Goal: Task Accomplishment & Management: Use online tool/utility

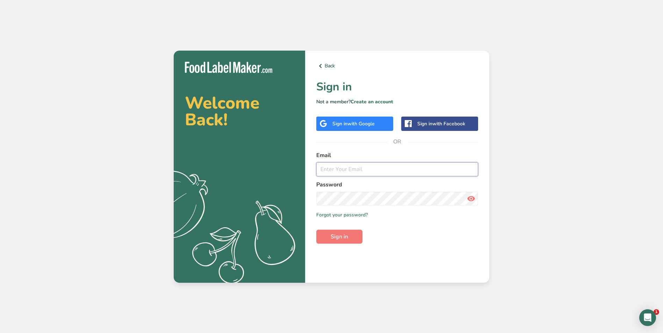
click at [381, 174] on input "email" at bounding box center [397, 170] width 162 height 14
type input "[EMAIL_ADDRESS][DOMAIN_NAME]"
click at [316, 230] on button "Sign in" at bounding box center [339, 237] width 46 height 14
click at [471, 199] on icon at bounding box center [471, 199] width 8 height 13
click at [316, 230] on button "Sign in" at bounding box center [339, 237] width 46 height 14
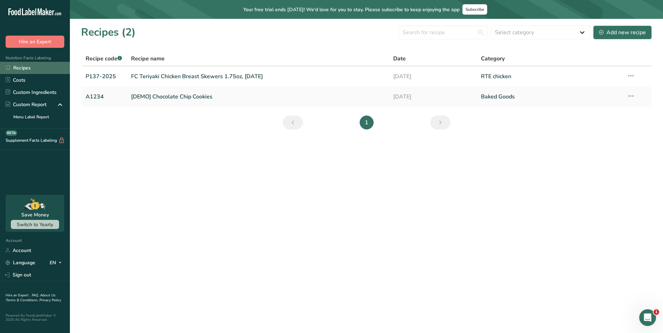
click at [58, 66] on link "Recipes" at bounding box center [35, 68] width 70 height 12
click at [588, 32] on select "Select category All Baked Goods [GEOGRAPHIC_DATA] Confectionery Cooked Meals, S…" at bounding box center [541, 33] width 100 height 14
select select "2470"
click at [491, 26] on select "Select category All Baked Goods [GEOGRAPHIC_DATA] Confectionery Cooked Meals, S…" at bounding box center [541, 33] width 100 height 14
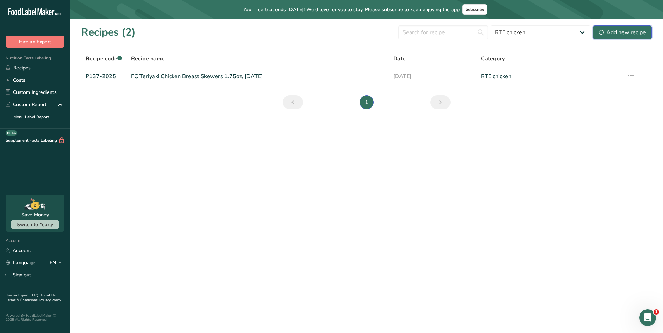
click at [623, 33] on div "Add new recipe" at bounding box center [622, 32] width 47 height 8
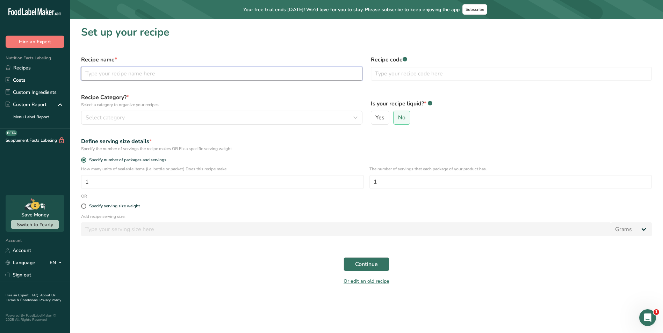
click at [186, 73] on input "text" at bounding box center [221, 74] width 281 height 14
type input "32451680"
click at [384, 72] on input "text" at bounding box center [511, 74] width 281 height 14
drag, startPoint x: 153, startPoint y: 77, endPoint x: 77, endPoint y: 77, distance: 76.2
click at [77, 77] on section "Set up your recipe Recipe name * 32451680 Recipe code .a-a{fill:#347362;}.b-a{f…" at bounding box center [366, 158] width 593 height 278
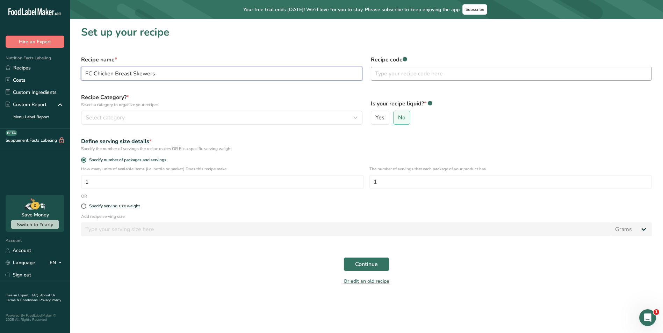
type input "FC Chicken Breast Skewers"
click at [378, 70] on input "text" at bounding box center [511, 74] width 281 height 14
type input "32451680"
click at [218, 119] on div "Select category" at bounding box center [220, 118] width 268 height 8
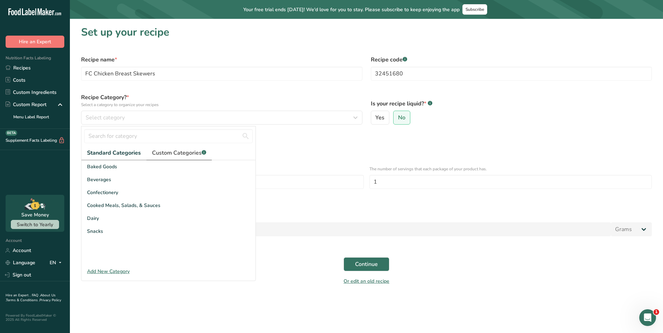
click at [197, 153] on span "Custom Categories .a-a{fill:#347362;}.b-a{fill:#fff;}" at bounding box center [179, 153] width 54 height 8
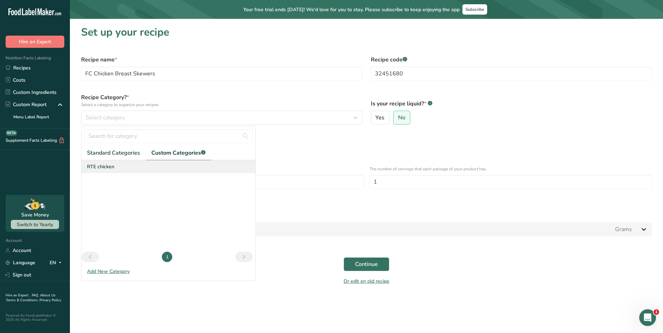
click at [128, 169] on div "RTE chicken" at bounding box center [168, 166] width 174 height 13
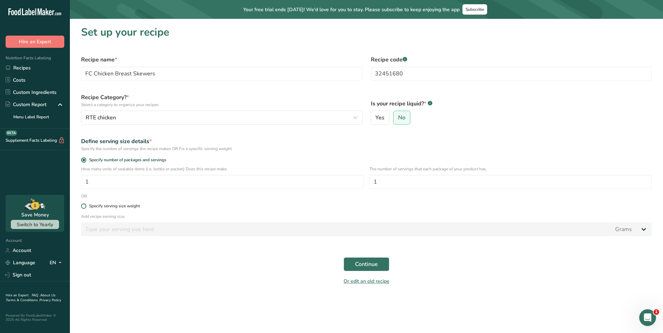
click at [108, 204] on div "Specify serving size weight" at bounding box center [114, 206] width 51 height 5
click at [86, 204] on input "Specify serving size weight" at bounding box center [83, 206] width 5 height 5
radio input "true"
radio input "false"
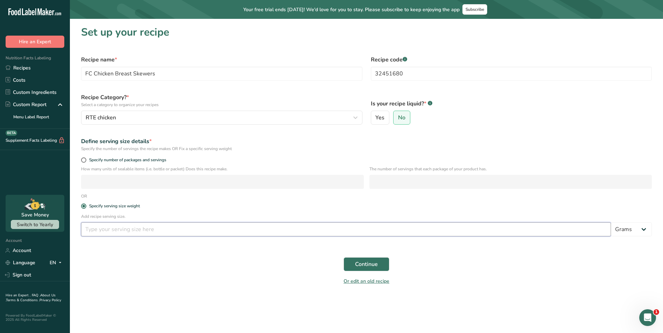
click at [139, 231] on input "number" at bounding box center [346, 230] width 530 height 14
type input "114"
click at [372, 268] on span "Continue" at bounding box center [366, 264] width 23 height 8
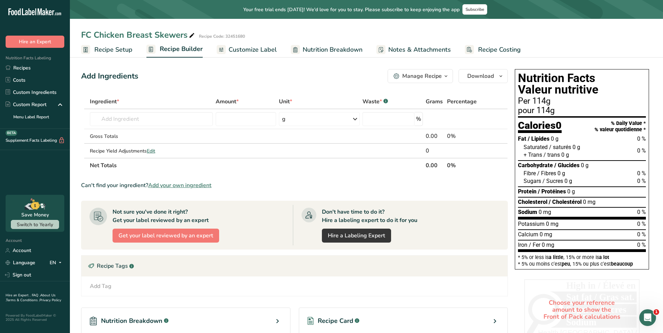
click at [178, 185] on span "Add your own ingredient" at bounding box center [179, 185] width 63 height 8
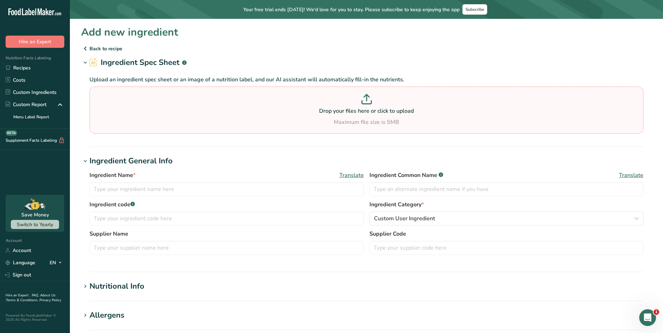
click at [370, 102] on icon at bounding box center [366, 99] width 10 height 10
click at [370, 102] on input "Drop your files here or click to upload Maximum file size is 5MB" at bounding box center [366, 110] width 554 height 47
type input "C:\fakepath\A5228Y Nutrition-J.pdf"
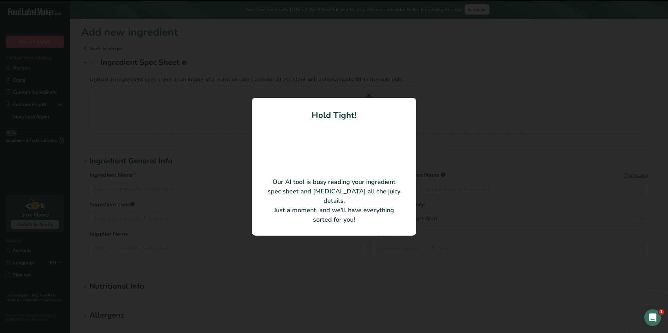
type input "US F/C GREEK MEDIT.TUMB.UN. H"
type input "A5228Y"
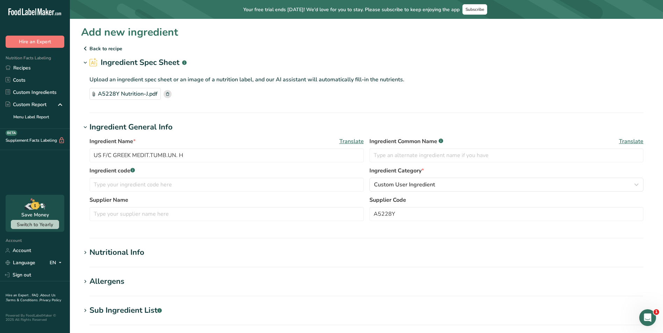
click at [84, 252] on icon at bounding box center [85, 253] width 6 height 10
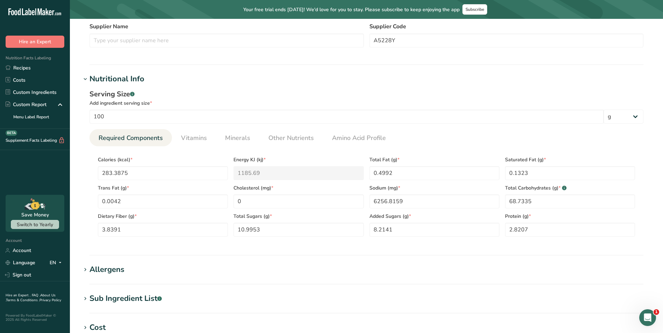
scroll to position [175, 0]
click at [280, 139] on span "Other Nutrients" at bounding box center [290, 136] width 45 height 9
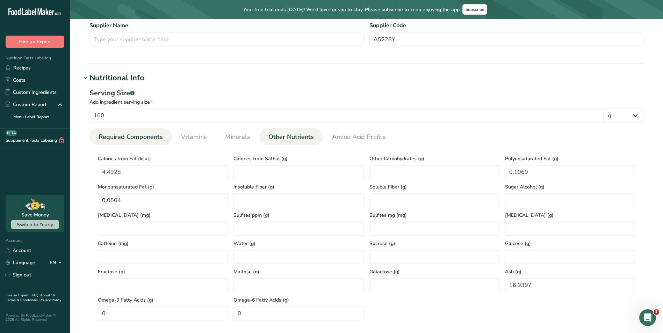
click at [156, 138] on span "Required Components" at bounding box center [131, 136] width 64 height 9
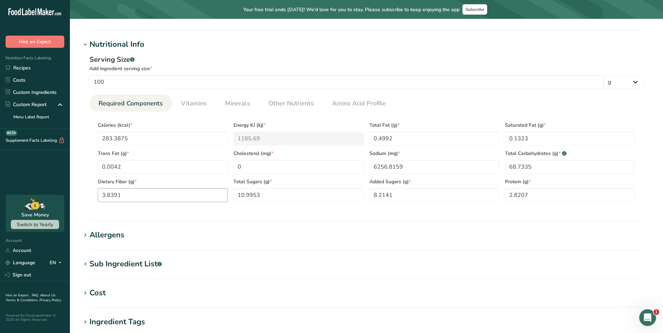
scroll to position [210, 0]
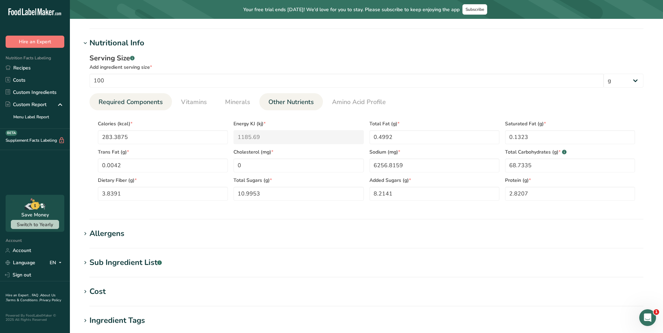
click at [285, 103] on span "Other Nutrients" at bounding box center [290, 102] width 45 height 9
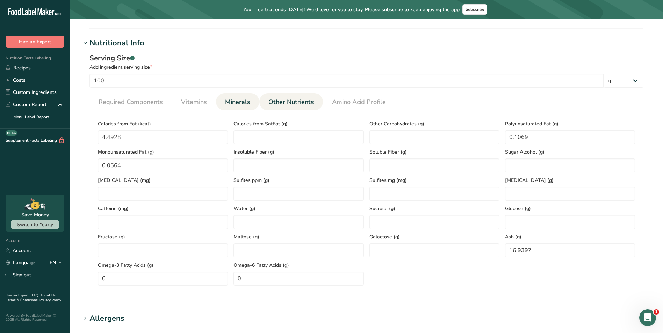
click at [245, 102] on span "Minerals" at bounding box center [237, 102] width 25 height 9
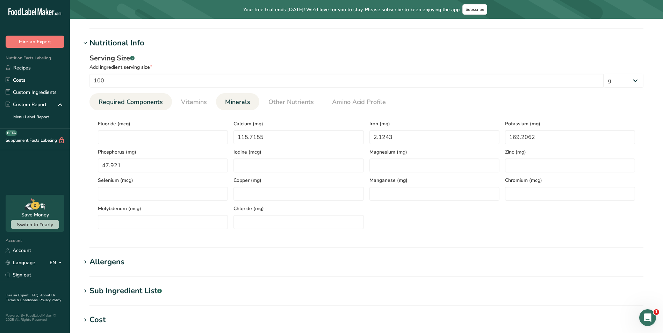
click at [143, 102] on span "Required Components" at bounding box center [131, 102] width 64 height 9
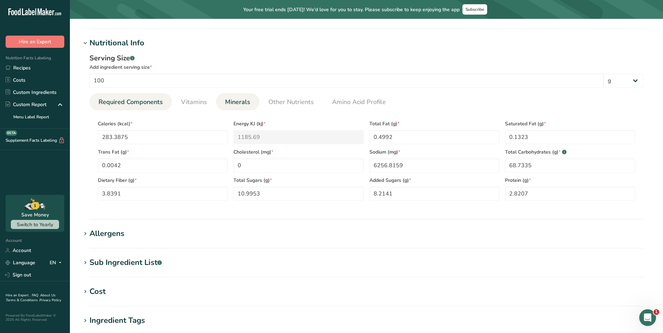
click at [232, 101] on span "Minerals" at bounding box center [237, 102] width 25 height 9
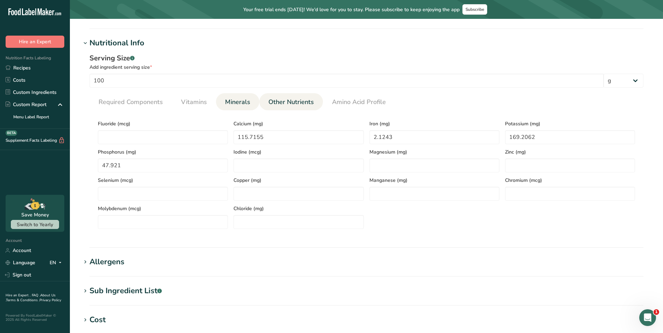
click at [289, 100] on span "Other Nutrients" at bounding box center [290, 102] width 45 height 9
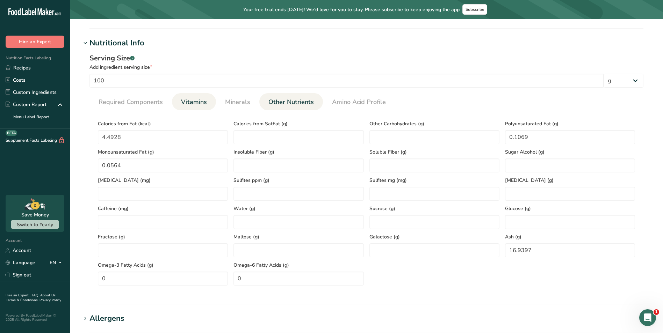
click at [212, 102] on li "Vitamins" at bounding box center [194, 101] width 44 height 17
click at [197, 101] on span "Vitamins" at bounding box center [194, 102] width 26 height 9
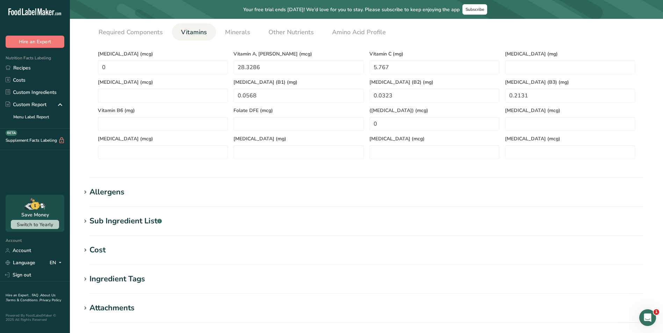
scroll to position [245, 0]
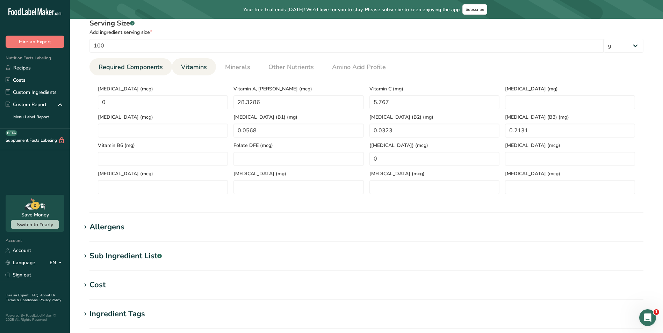
click at [139, 69] on span "Required Components" at bounding box center [131, 67] width 64 height 9
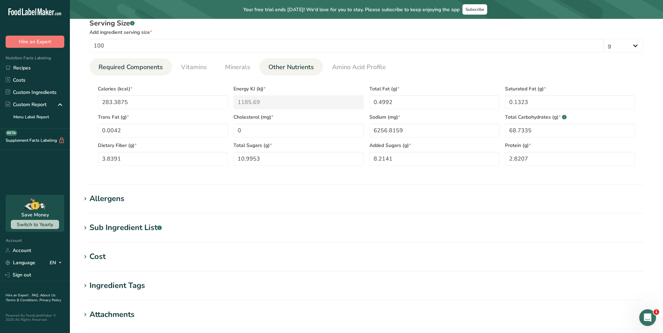
click at [277, 64] on span "Other Nutrients" at bounding box center [290, 67] width 45 height 9
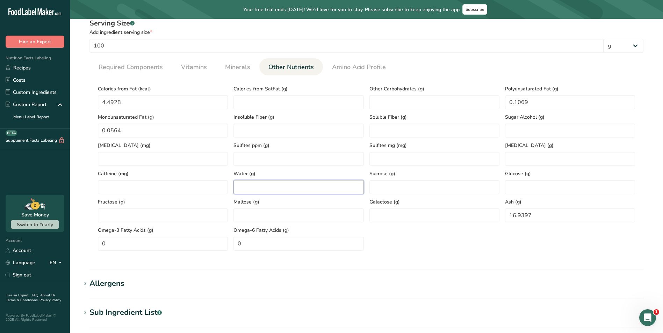
click at [266, 189] on input "number" at bounding box center [299, 187] width 130 height 14
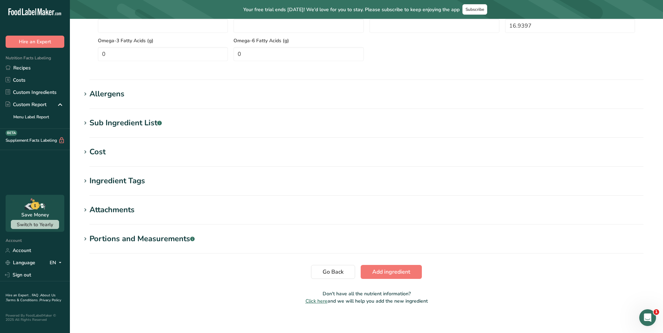
scroll to position [440, 0]
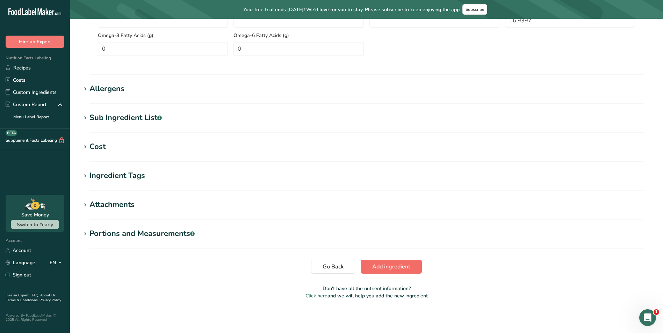
type input "10.8627"
click at [403, 268] on span "Add ingredient" at bounding box center [391, 267] width 38 height 8
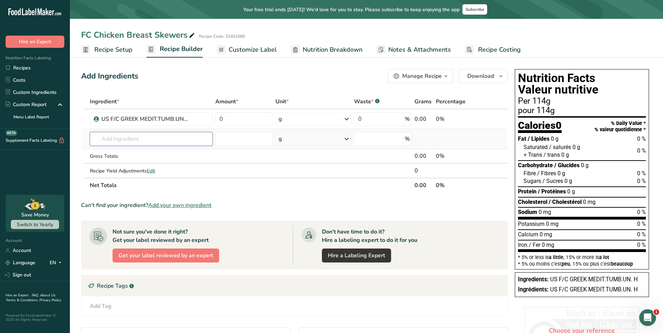
click at [166, 141] on input "text" at bounding box center [151, 139] width 123 height 14
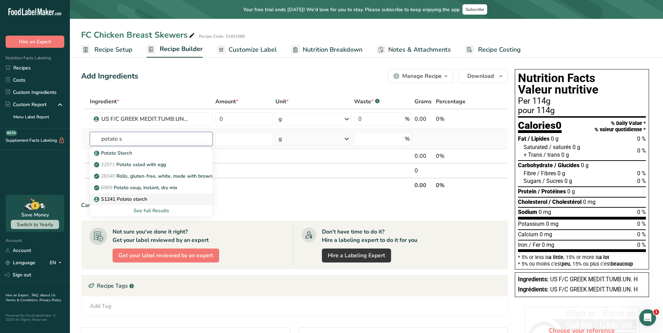
type input "potato s"
click at [148, 201] on div "S1241 Potato starch" at bounding box center [145, 199] width 101 height 7
type input "S1241 Potato starch"
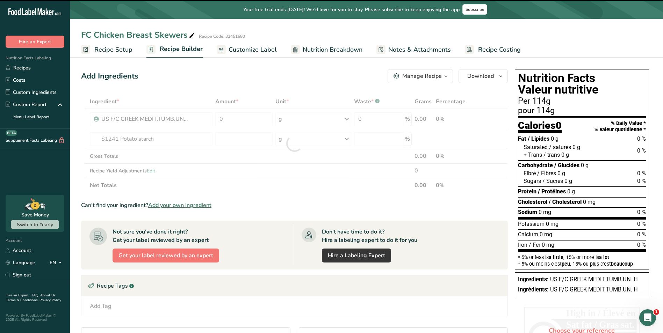
type input "0"
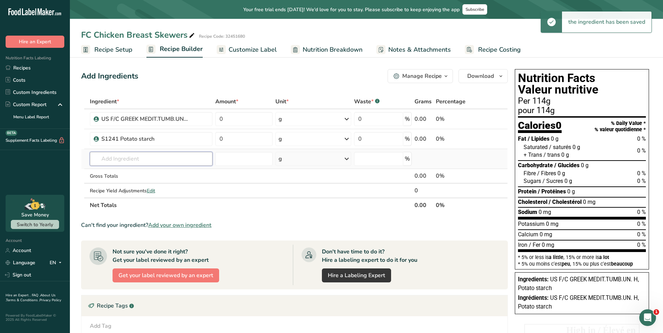
click at [185, 161] on input "text" at bounding box center [151, 159] width 123 height 14
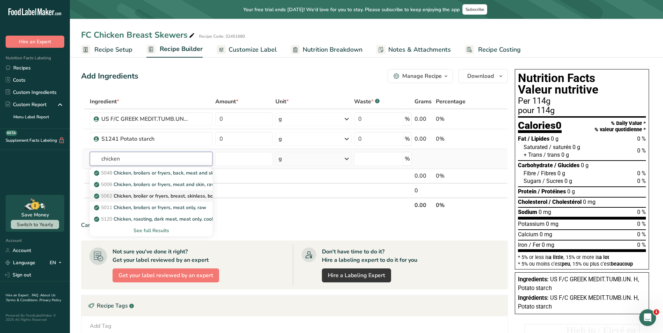
type input "chicken"
click at [168, 198] on p "5062 Chicken, broiler or fryers, breast, skinless, boneless, meat only, raw" at bounding box center [179, 196] width 168 height 7
type input "Chicken, broiler or fryers, breast, skinless, boneless, meat only, raw"
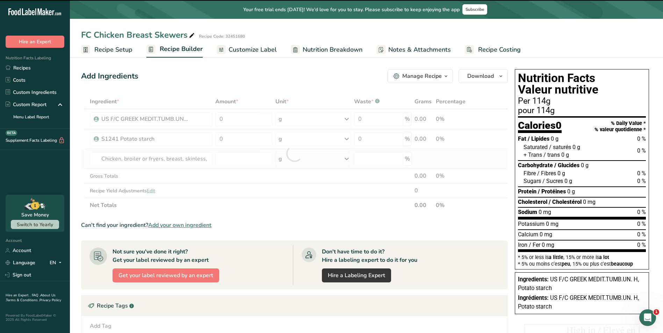
type input "0"
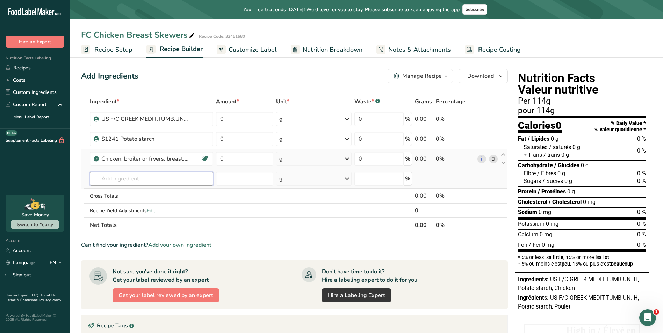
click at [118, 182] on input "text" at bounding box center [152, 179] width 124 height 14
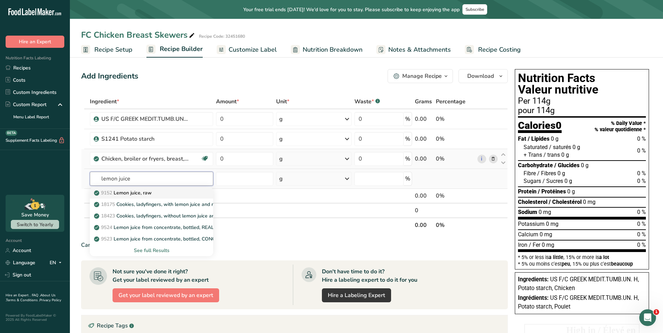
type input "lemon juice"
click at [122, 193] on p "9152 Lemon juice, raw" at bounding box center [123, 192] width 56 height 7
type input "Lemon juice, raw"
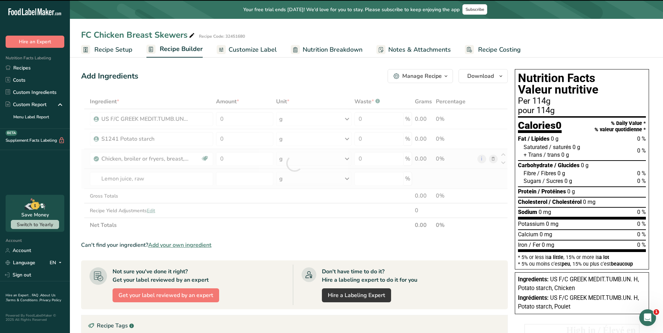
type input "0"
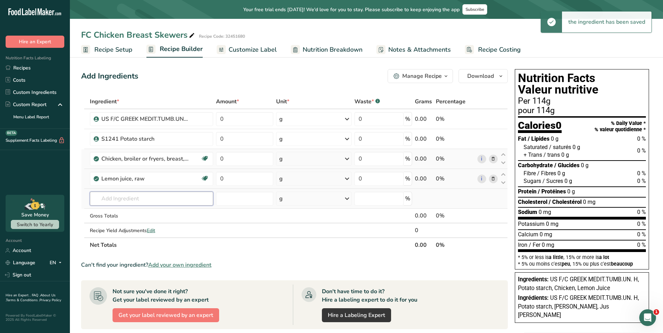
click at [122, 196] on input "text" at bounding box center [152, 199] width 124 height 14
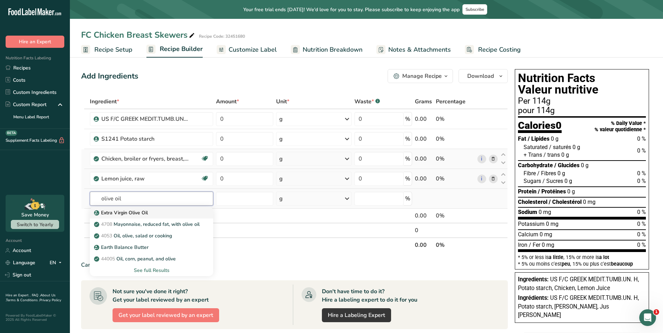
type input "olive oil"
click at [135, 213] on p "Extra Virgin Olive Oil" at bounding box center [121, 212] width 52 height 7
type input "Extra Virgin Olive Oil"
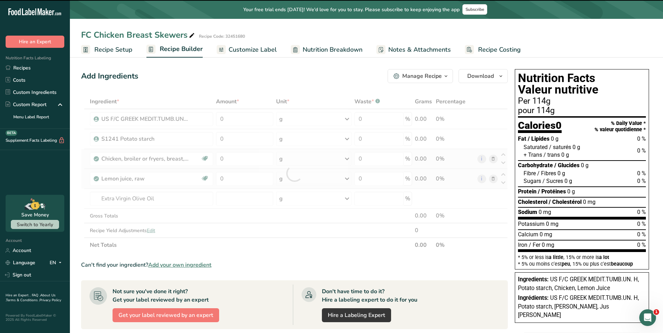
type input "0"
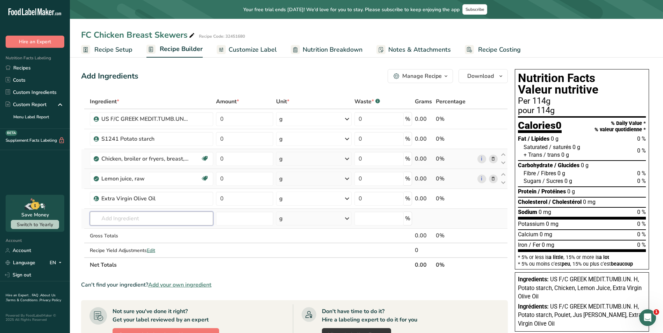
click at [128, 217] on input "text" at bounding box center [152, 219] width 124 height 14
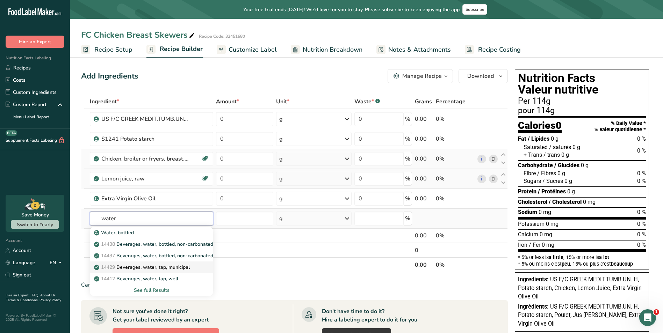
type input "water"
click at [158, 268] on p "14429 [GEOGRAPHIC_DATA], water, tap, municipal" at bounding box center [142, 267] width 94 height 7
type input "Beverages, water, tap, municipal"
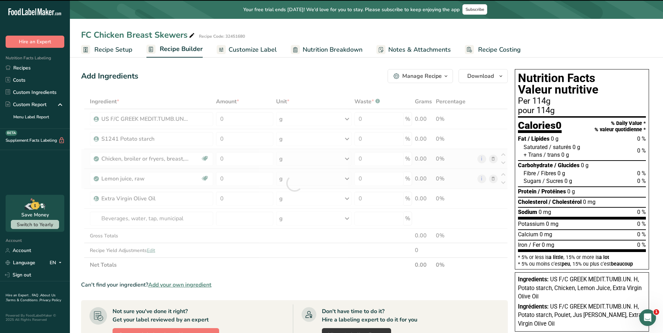
type input "0"
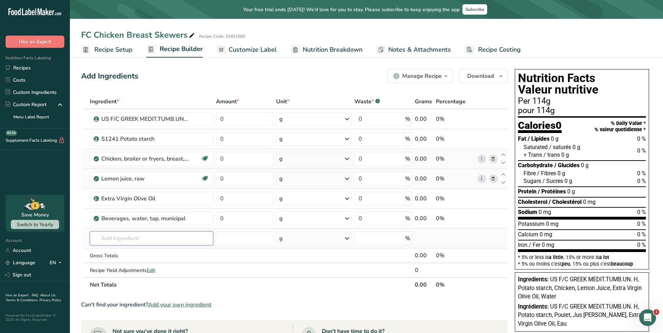
click at [126, 237] on input "text" at bounding box center [152, 239] width 124 height 14
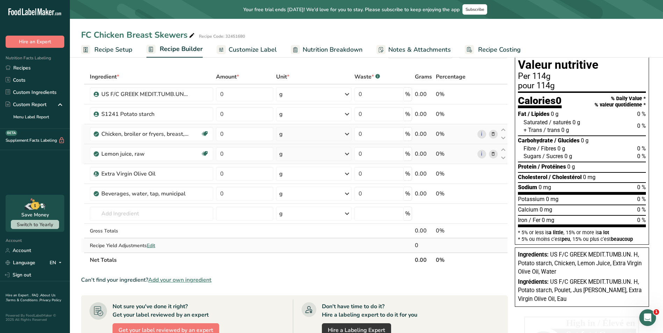
scroll to position [35, 0]
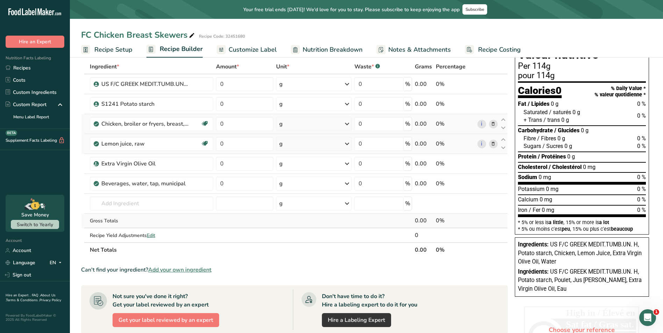
drag, startPoint x: 169, startPoint y: 269, endPoint x: 247, endPoint y: 228, distance: 88.3
click at [169, 269] on span "Add your own ingredient" at bounding box center [179, 270] width 63 height 8
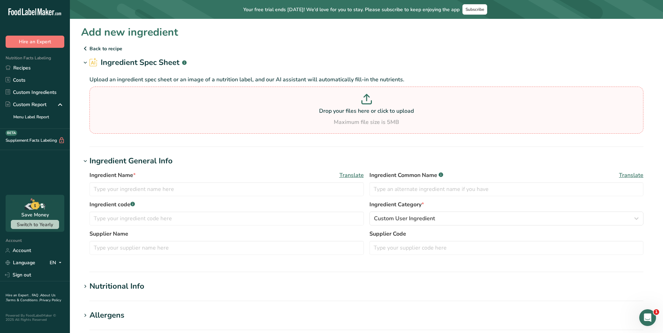
click at [367, 105] on p at bounding box center [366, 100] width 551 height 13
click at [367, 105] on input "Drop your files here or click to upload Maximum file size is 5MB" at bounding box center [366, 110] width 554 height 47
type input "C:\fakepath\3725 TDS, COO, NUTRITION (WTI) 2025.pdf"
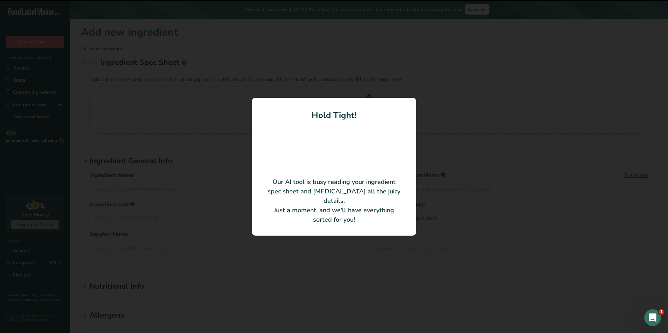
type input "DV buffered vinegar powder"
type input "WTI, Inc."
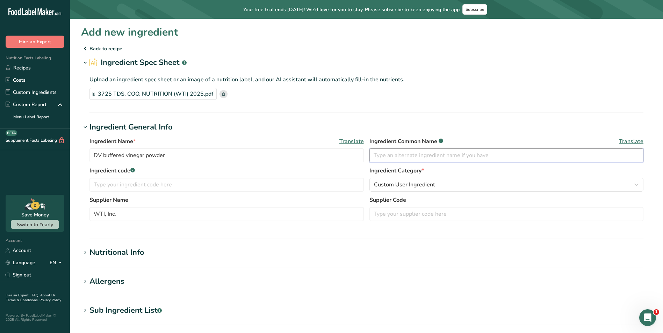
click at [396, 156] on input "text" at bounding box center [507, 156] width 274 height 14
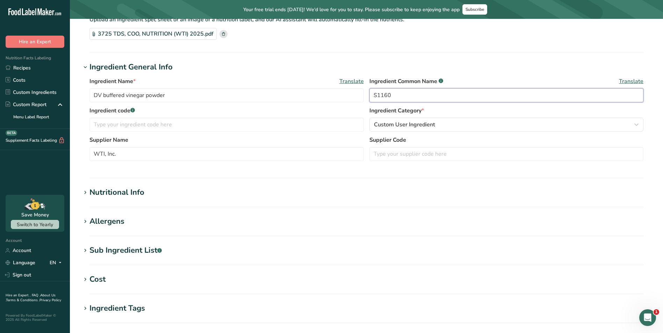
scroll to position [70, 0]
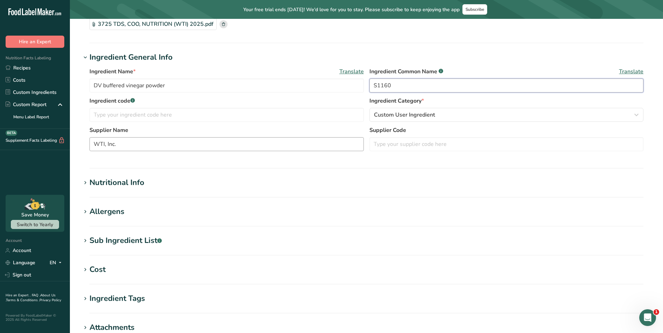
type input "S1160"
click at [177, 143] on input "WTI, Inc." at bounding box center [226, 144] width 274 height 14
drag, startPoint x: 177, startPoint y: 143, endPoint x: 81, endPoint y: 140, distance: 95.5
click at [81, 140] on div "Ingredient Name * Translate DV buffered vinegar powder Ingredient Common Name .…" at bounding box center [366, 111] width 571 height 96
click at [86, 184] on icon at bounding box center [85, 183] width 6 height 10
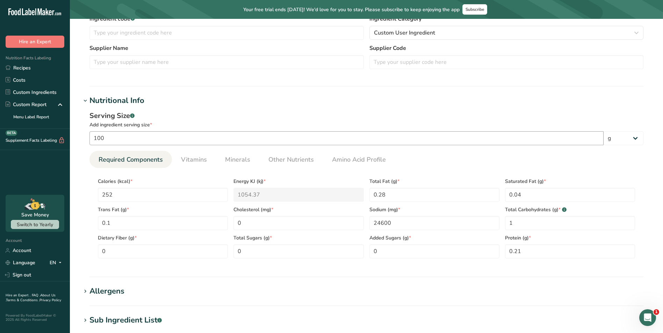
scroll to position [175, 0]
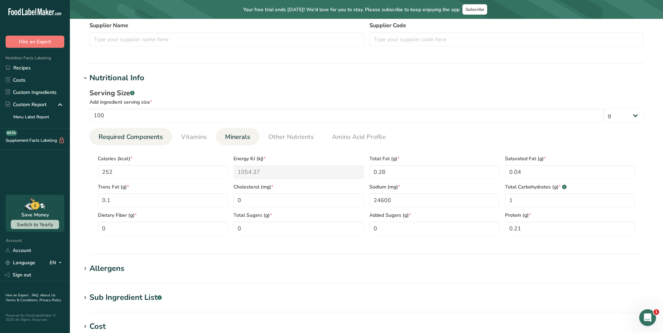
click at [236, 137] on span "Minerals" at bounding box center [237, 136] width 25 height 9
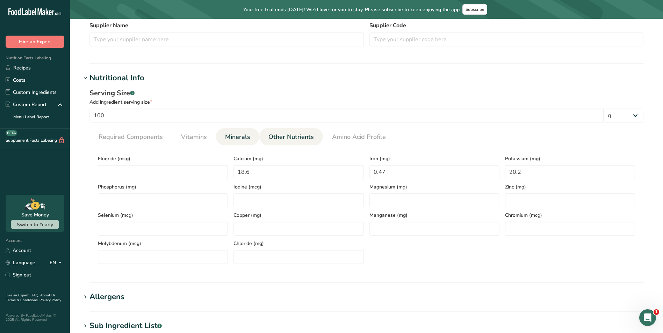
click at [270, 135] on span "Other Nutrients" at bounding box center [290, 136] width 45 height 9
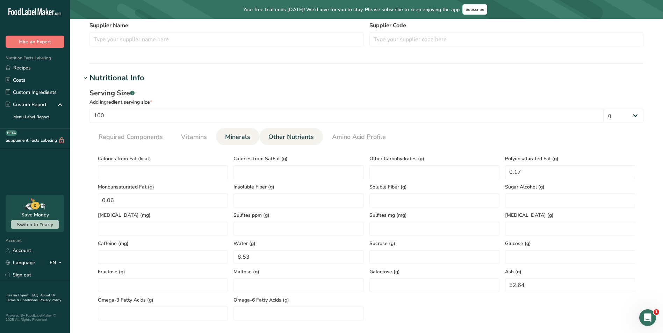
click at [233, 137] on span "Minerals" at bounding box center [237, 136] width 25 height 9
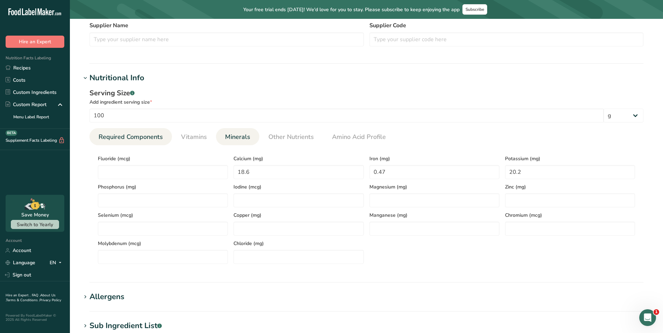
click at [119, 133] on span "Required Components" at bounding box center [131, 136] width 64 height 9
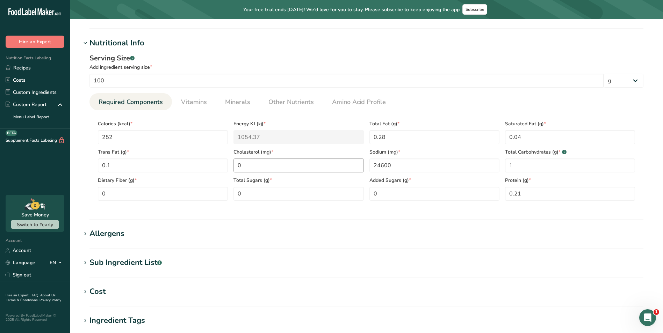
scroll to position [355, 0]
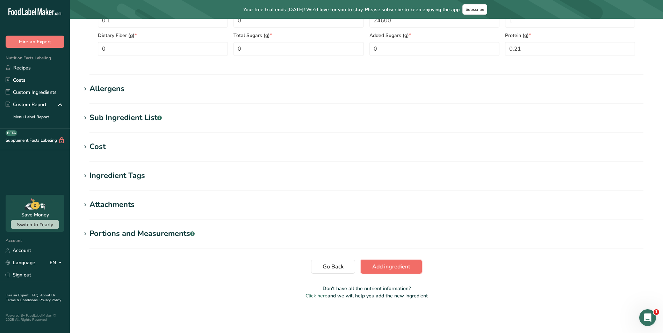
click at [403, 268] on span "Add ingredient" at bounding box center [391, 267] width 38 height 8
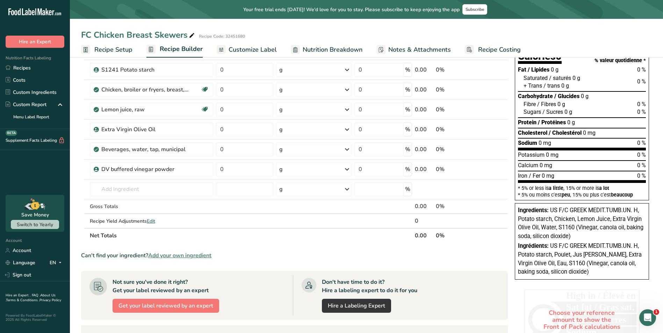
scroll to position [70, 0]
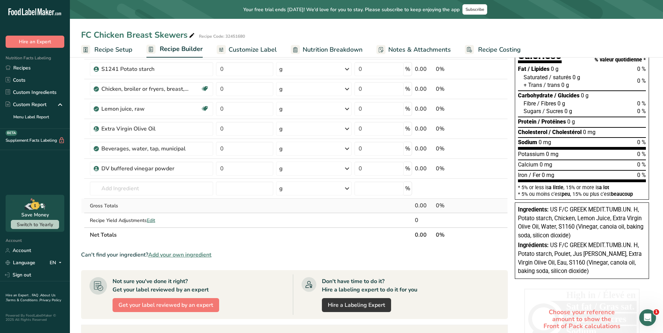
drag, startPoint x: 185, startPoint y: 255, endPoint x: 158, endPoint y: 205, distance: 56.8
click at [185, 255] on span "Add your own ingredient" at bounding box center [179, 255] width 63 height 8
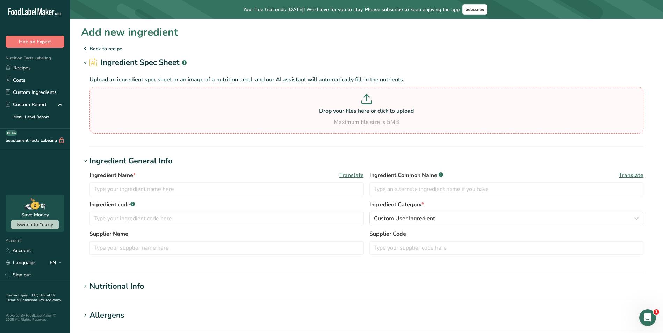
click at [368, 105] on p at bounding box center [366, 100] width 551 height 13
click at [368, 105] on input "Drop your files here or click to upload Maximum file size is 5MB" at bounding box center [366, 110] width 554 height 47
type input "C:\fakepath\4219 5NORAC4854C NUTRITION.pdf"
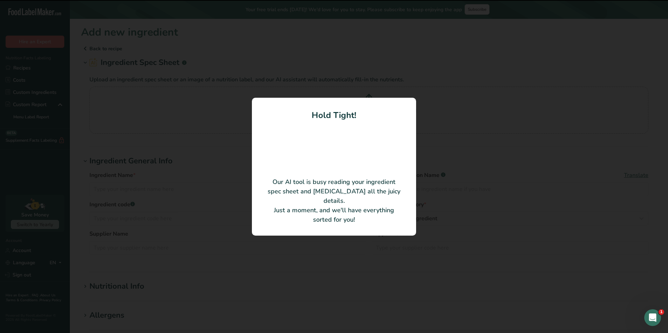
type input "NATUREGUARD [PERSON_NAME] EXTRACT VO"
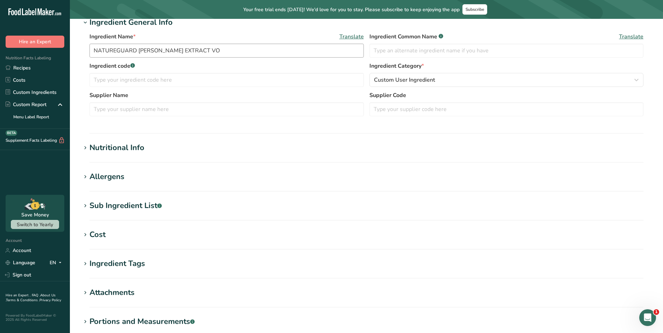
scroll to position [70, 0]
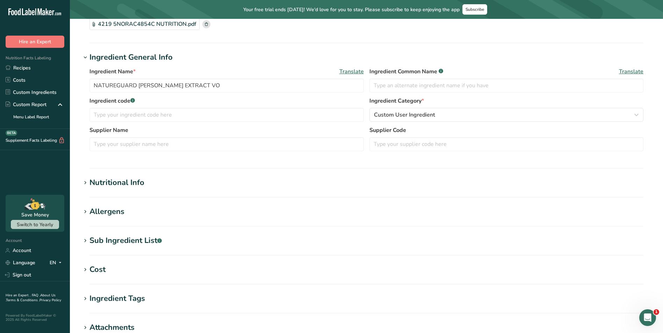
click at [85, 181] on icon at bounding box center [85, 183] width 6 height 10
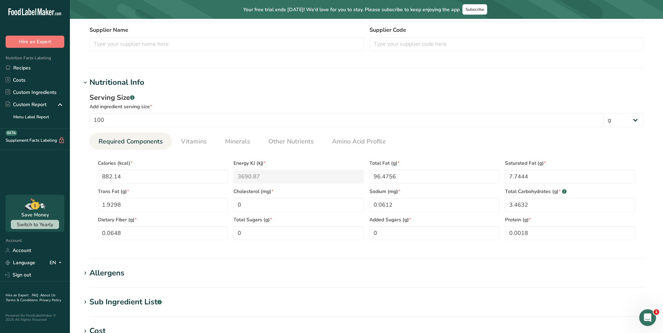
scroll to position [175, 0]
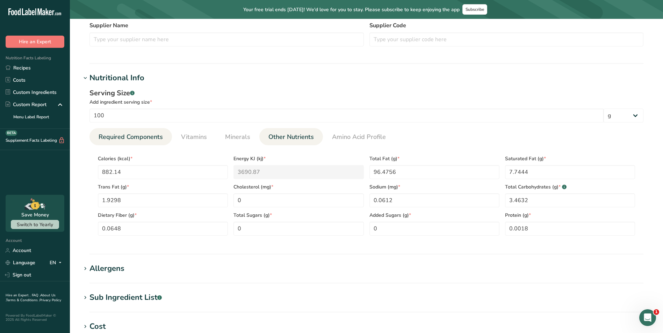
click at [280, 135] on span "Other Nutrients" at bounding box center [290, 136] width 45 height 9
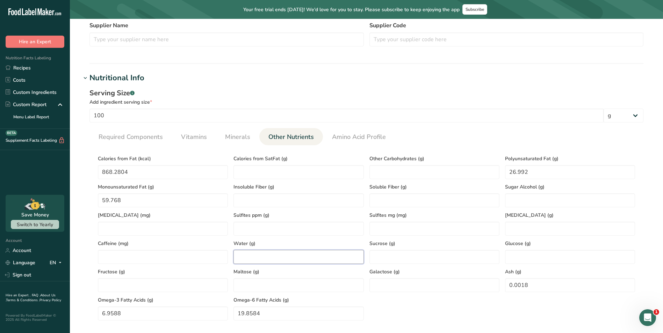
click at [281, 252] on input "number" at bounding box center [299, 257] width 130 height 14
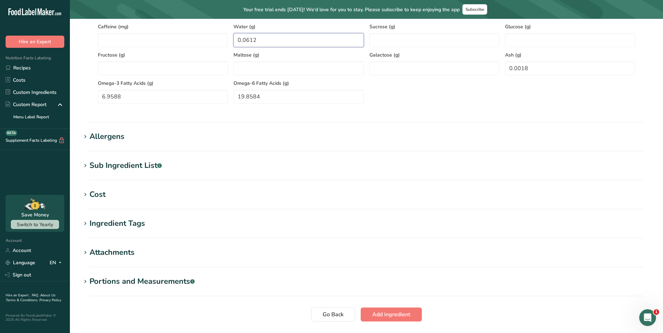
scroll to position [440, 0]
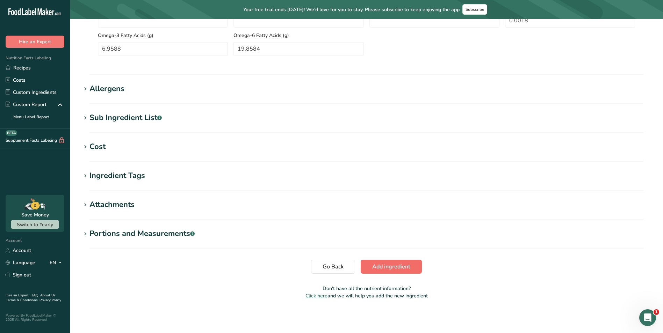
type input "0.0612"
click at [388, 268] on span "Add ingredient" at bounding box center [391, 267] width 38 height 8
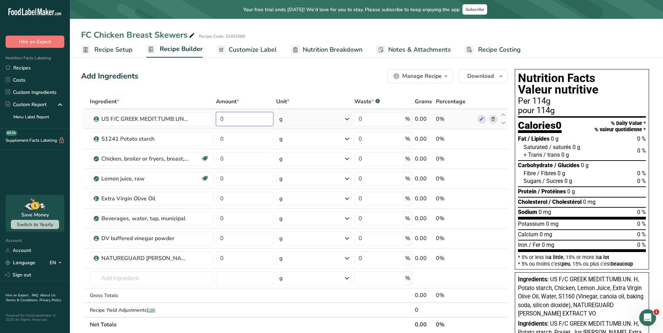
click at [248, 119] on input "0" at bounding box center [244, 119] width 57 height 14
type input "25.6"
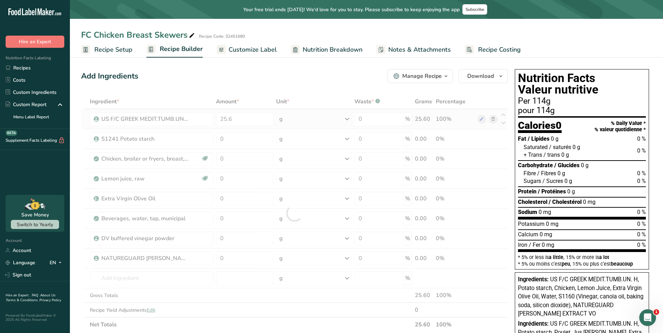
click at [346, 119] on div "Ingredient * Amount * Unit * Waste * .a-a{fill:#347362;}.b-a{fill:#fff;} Grams …" at bounding box center [294, 213] width 427 height 238
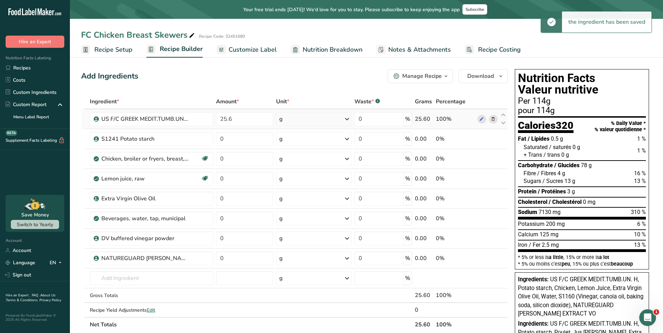
click at [346, 120] on icon at bounding box center [347, 119] width 8 height 13
click at [317, 157] on div "kg" at bounding box center [309, 156] width 59 height 10
click at [237, 142] on input "0" at bounding box center [242, 139] width 55 height 14
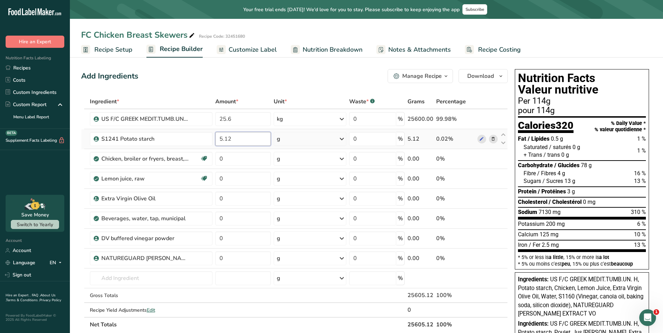
type input "5.12"
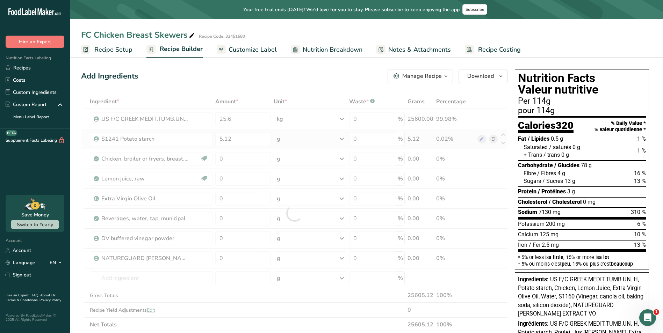
click at [343, 139] on div "Ingredient * Amount * Unit * Waste * .a-a{fill:#347362;}.b-a{fill:#fff;} Grams …" at bounding box center [294, 213] width 427 height 238
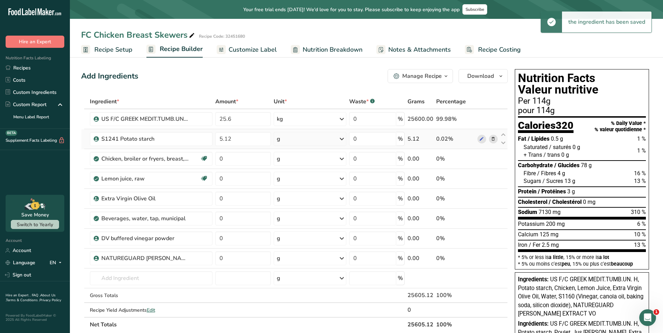
click at [342, 136] on icon at bounding box center [342, 139] width 8 height 13
click at [311, 175] on div "kg" at bounding box center [307, 176] width 59 height 10
click at [254, 159] on input "0" at bounding box center [242, 159] width 55 height 14
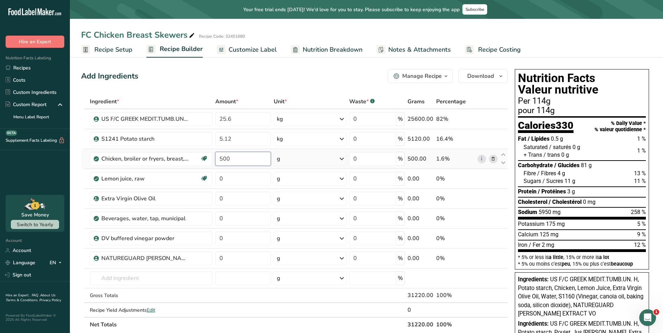
type input "500"
click at [340, 158] on div "Ingredient * Amount * Unit * Waste * .a-a{fill:#347362;}.b-a{fill:#fff;} Grams …" at bounding box center [294, 213] width 427 height 238
click at [342, 159] on icon at bounding box center [342, 159] width 8 height 13
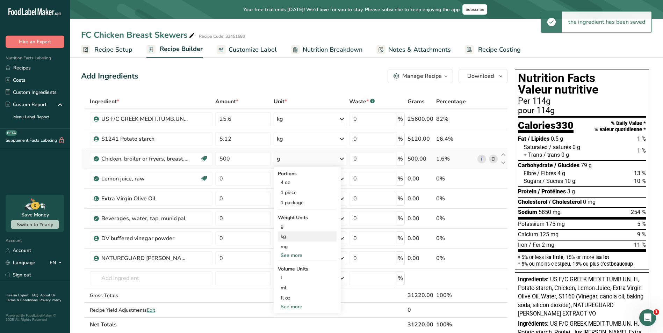
click at [315, 236] on div "kg" at bounding box center [307, 237] width 59 height 10
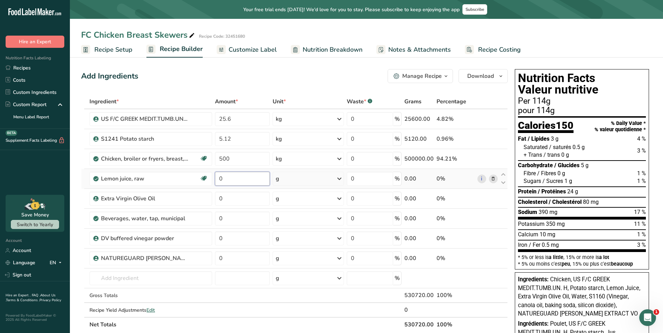
click at [261, 180] on input "0" at bounding box center [242, 179] width 55 height 14
type input "3.84"
click at [341, 179] on div "Ingredient * Amount * Unit * Waste * .a-a{fill:#347362;}.b-a{fill:#fff;} Grams …" at bounding box center [294, 213] width 427 height 238
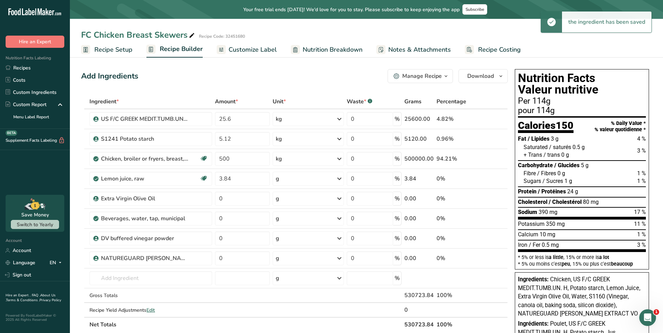
click at [340, 179] on icon at bounding box center [339, 179] width 8 height 13
click at [312, 261] on div "kg" at bounding box center [306, 264] width 59 height 10
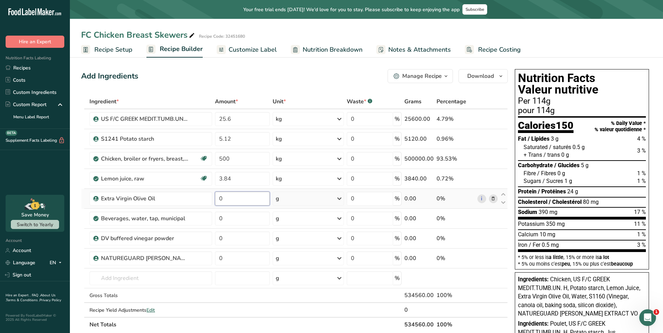
click at [248, 201] on input "0" at bounding box center [242, 199] width 55 height 14
type input "10.24"
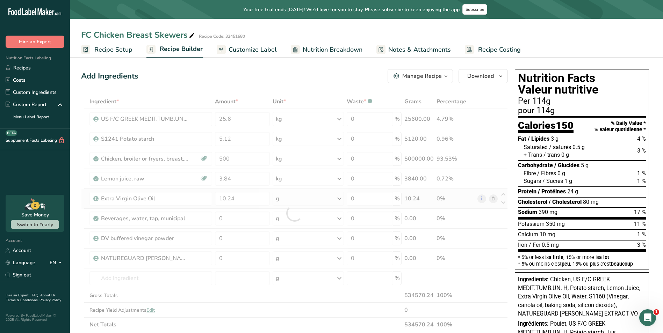
click at [341, 201] on div "Ingredient * Amount * Unit * Waste * .a-a{fill:#347362;}.b-a{fill:#fff;} Grams …" at bounding box center [294, 213] width 427 height 238
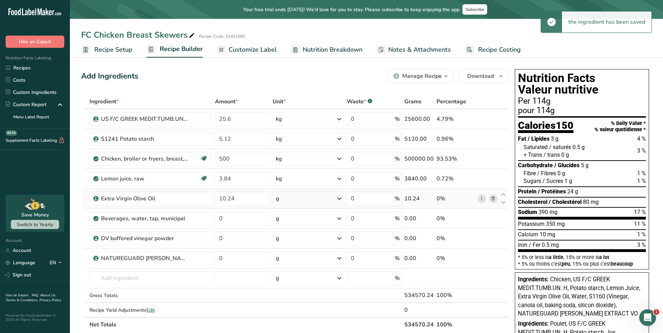
click at [338, 199] on icon at bounding box center [339, 199] width 8 height 13
click at [317, 235] on div "kg" at bounding box center [306, 235] width 59 height 10
click at [237, 217] on input "0" at bounding box center [242, 219] width 55 height 14
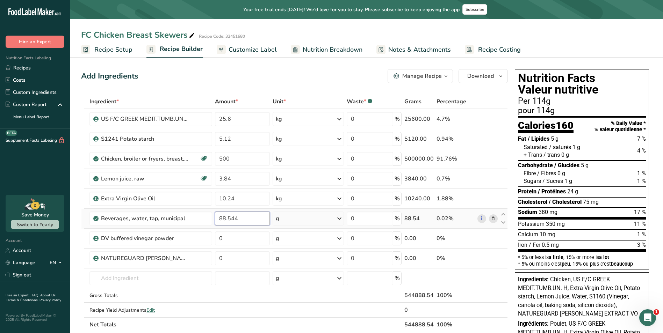
type input "88.544"
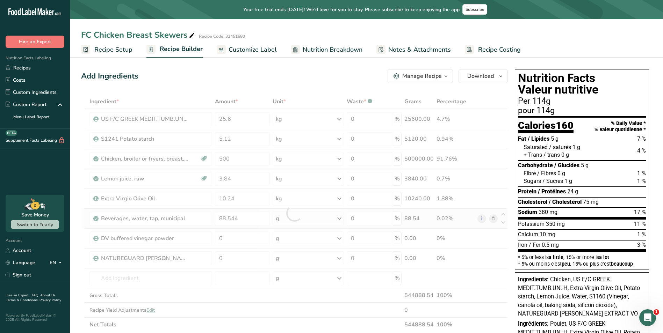
click at [339, 217] on div "Ingredient * Amount * Unit * Waste * .a-a{fill:#347362;}.b-a{fill:#fff;} Grams …" at bounding box center [294, 213] width 427 height 238
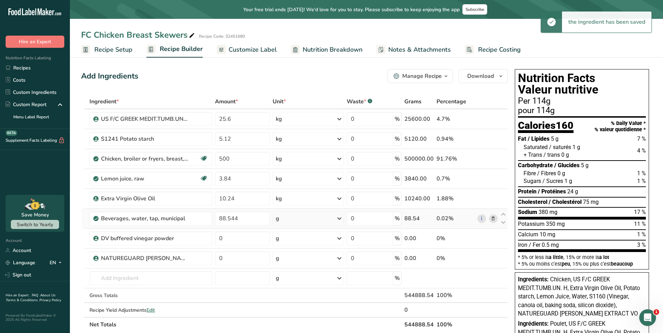
click at [339, 217] on icon at bounding box center [339, 219] width 8 height 13
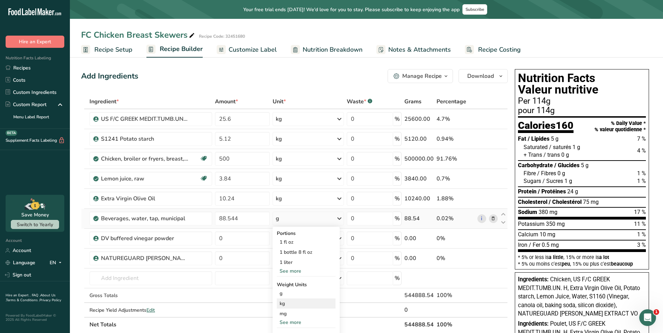
click at [309, 304] on div "kg" at bounding box center [306, 304] width 59 height 10
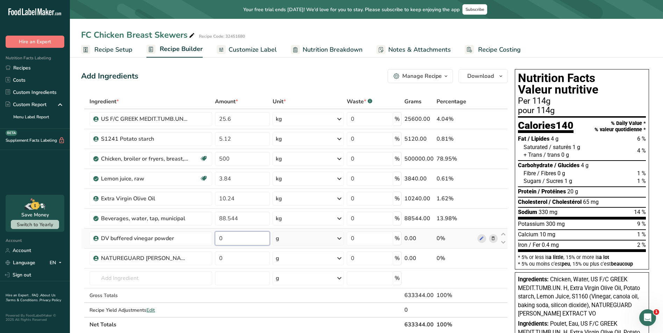
click at [260, 240] on input "0" at bounding box center [242, 239] width 55 height 14
type input "6.4"
click at [340, 239] on div "Ingredient * Amount * Unit * Waste * .a-a{fill:#347362;}.b-a{fill:#fff;} Grams …" at bounding box center [294, 213] width 427 height 238
click at [339, 239] on icon at bounding box center [339, 238] width 8 height 13
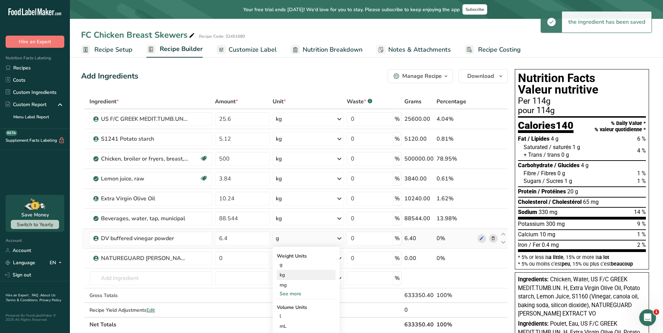
click at [305, 275] on div "kg" at bounding box center [306, 275] width 59 height 10
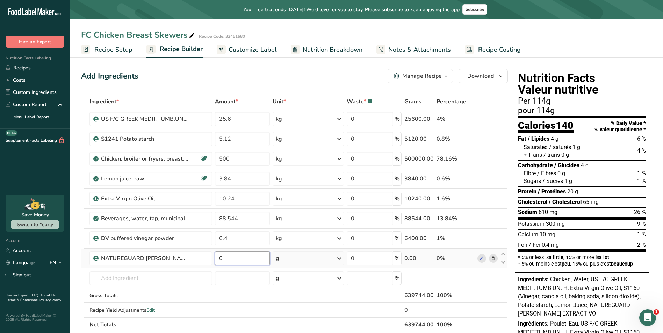
click at [243, 259] on input "0" at bounding box center [242, 259] width 55 height 14
type input "0.256"
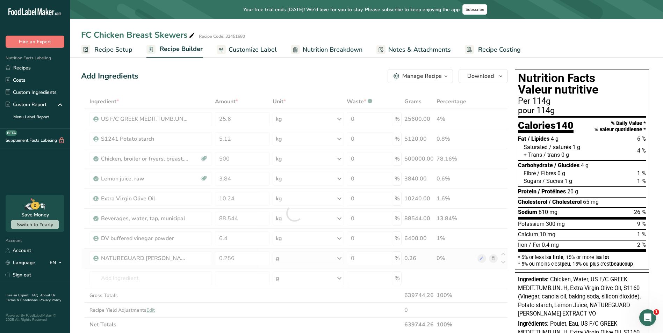
click at [338, 259] on div "Ingredient * Amount * Unit * Waste * .a-a{fill:#347362;}.b-a{fill:#fff;} Grams …" at bounding box center [294, 213] width 427 height 238
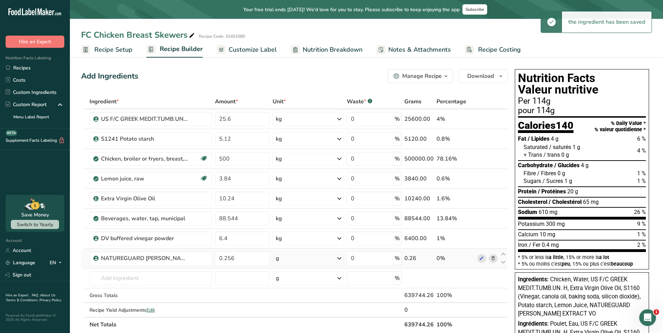
click at [340, 260] on icon at bounding box center [339, 258] width 8 height 13
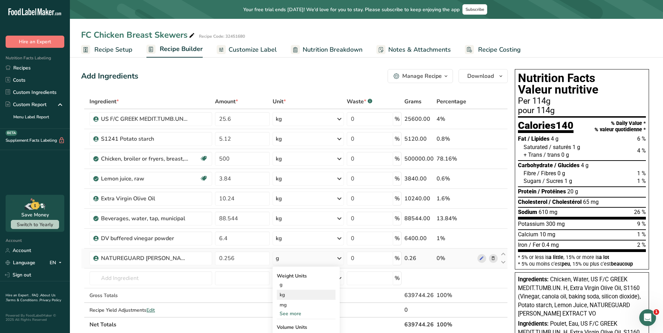
click at [311, 295] on div "kg" at bounding box center [306, 295] width 59 height 10
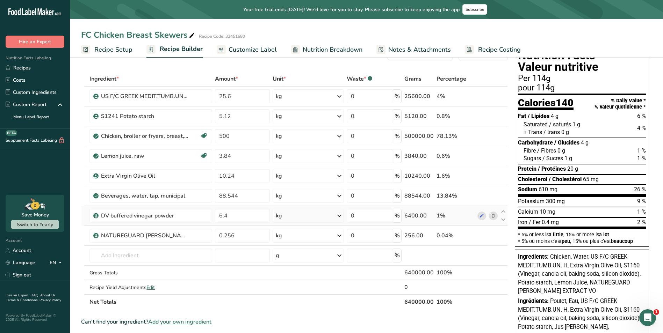
scroll to position [35, 0]
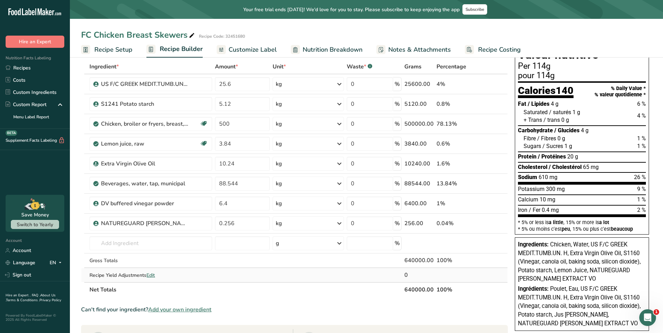
click at [152, 275] on span "Edit" at bounding box center [150, 275] width 8 height 7
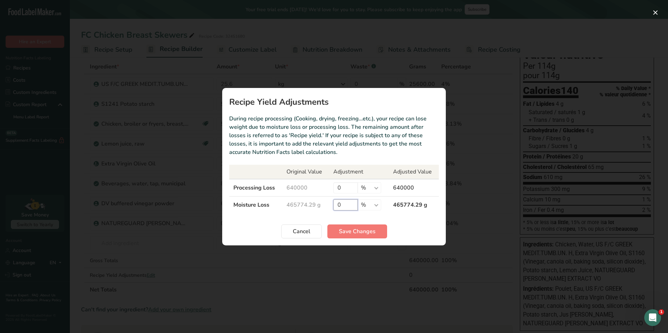
drag, startPoint x: 347, startPoint y: 209, endPoint x: 327, endPoint y: 213, distance: 20.6
click at [327, 213] on tr "Moisture Loss 465774.29 g 0 % g kg mg mcg lb oz 465774.29 g" at bounding box center [334, 204] width 210 height 17
type input "25"
click at [365, 229] on span "Save Changes" at bounding box center [357, 232] width 37 height 8
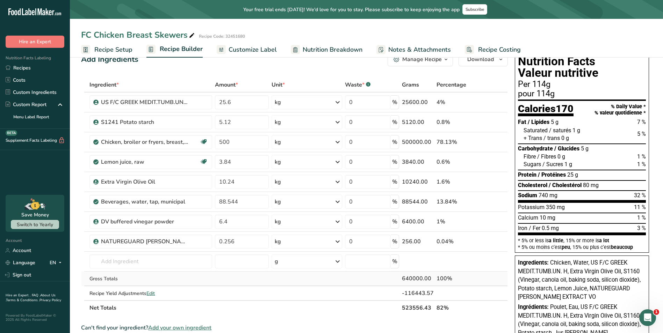
scroll to position [0, 0]
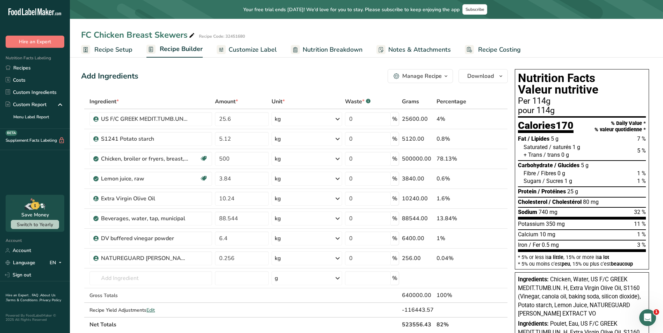
click at [251, 44] on link "Customize Label" at bounding box center [247, 50] width 60 height 16
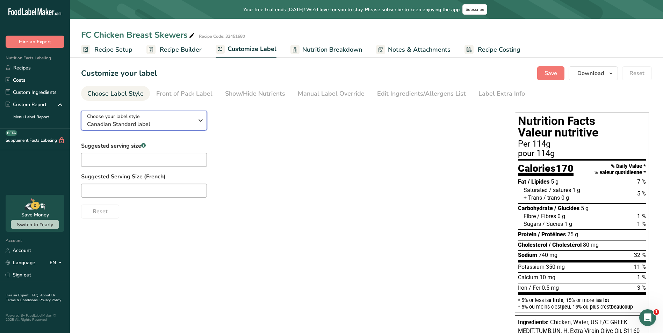
click at [198, 119] on icon "button" at bounding box center [200, 120] width 8 height 13
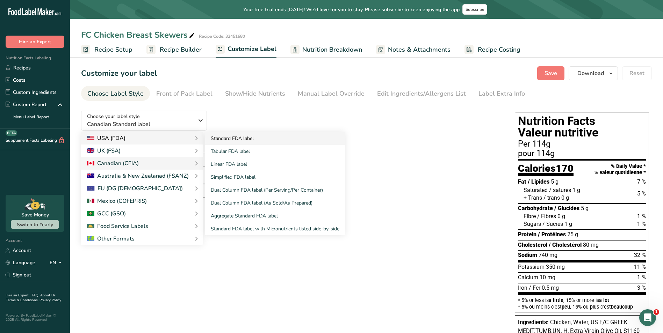
click at [221, 138] on link "Standard FDA label" at bounding box center [275, 138] width 140 height 13
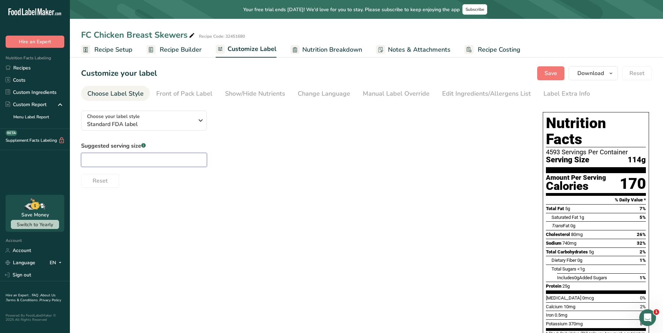
click at [156, 162] on input "text" at bounding box center [144, 160] width 126 height 14
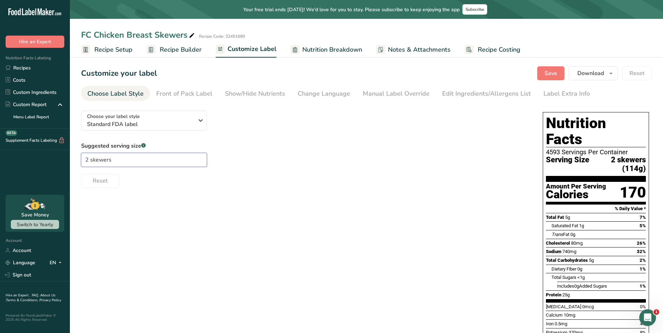
type input "2 skewers"
click at [160, 196] on div "Choose your label style Standard FDA label USA (FDA) Standard FDA label Tabular…" at bounding box center [366, 253] width 571 height 296
click at [197, 93] on div "Front of Pack Label" at bounding box center [184, 93] width 56 height 9
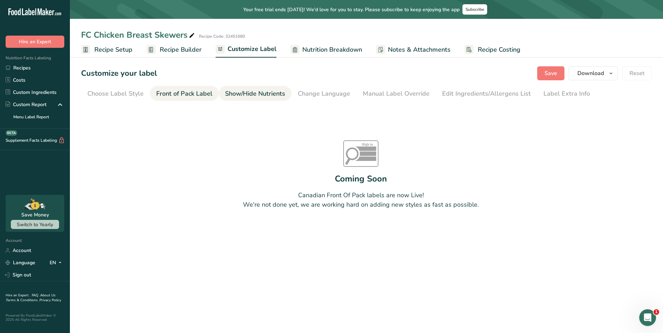
click at [240, 92] on div "Show/Hide Nutrients" at bounding box center [255, 93] width 60 height 9
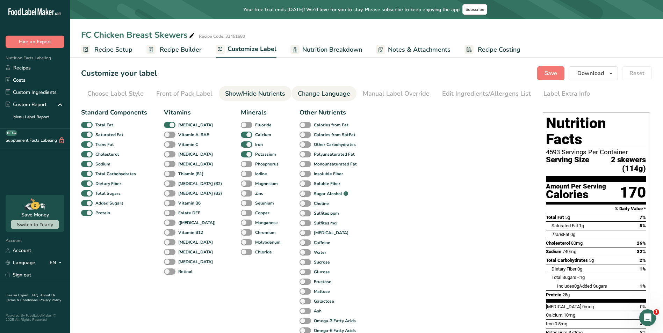
click at [321, 97] on div "Change Language" at bounding box center [324, 93] width 52 height 9
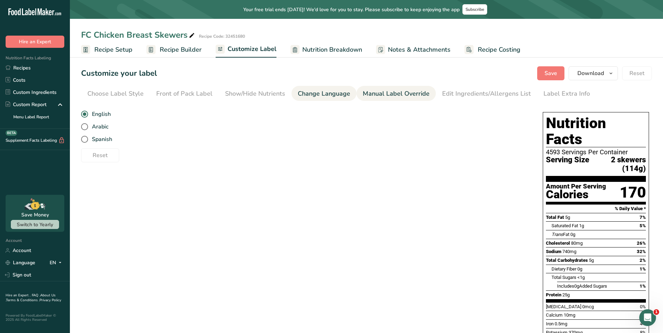
click at [368, 94] on div "Manual Label Override" at bounding box center [396, 93] width 67 height 9
type input "2 skewers (114g)"
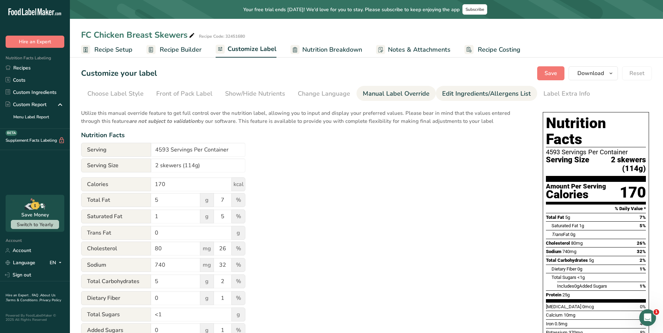
click at [449, 95] on div "Edit Ingredients/Allergens List" at bounding box center [486, 93] width 89 height 9
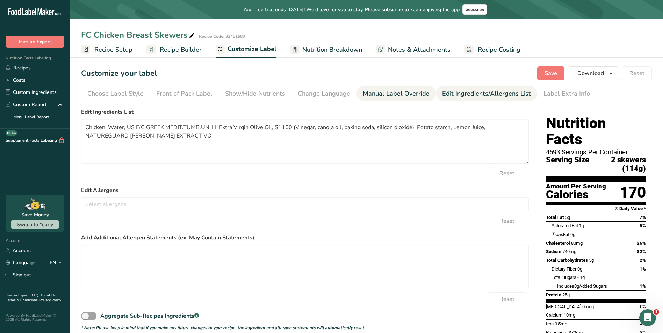
click at [373, 94] on div "Manual Label Override" at bounding box center [396, 93] width 67 height 9
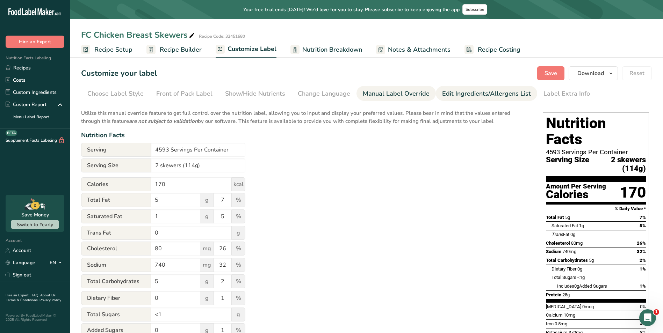
click at [475, 95] on div "Edit Ingredients/Allergens List" at bounding box center [486, 93] width 89 height 9
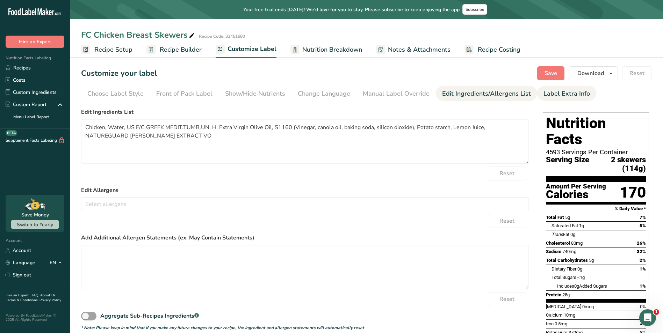
click at [544, 92] on div "Label Extra Info" at bounding box center [567, 93] width 46 height 9
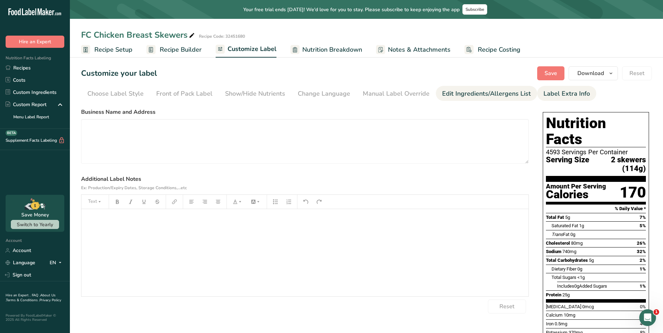
click at [465, 92] on div "Edit Ingredients/Allergens List" at bounding box center [486, 93] width 89 height 9
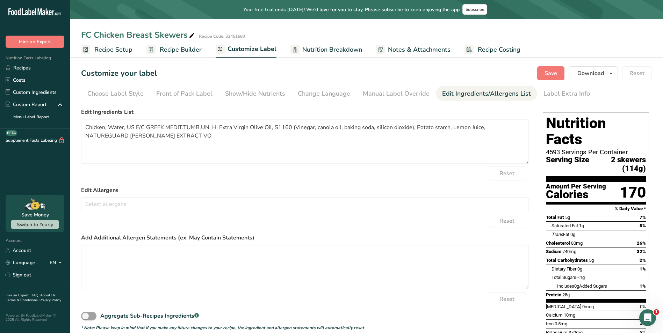
click at [384, 102] on section "Customize your label Save Download Choose what to show on your downloaded label…" at bounding box center [366, 234] width 593 height 358
click at [341, 96] on div "Change Language" at bounding box center [324, 93] width 52 height 9
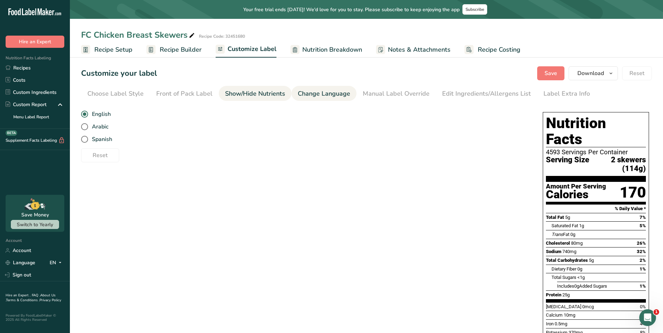
click at [262, 96] on div "Show/Hide Nutrients" at bounding box center [255, 93] width 60 height 9
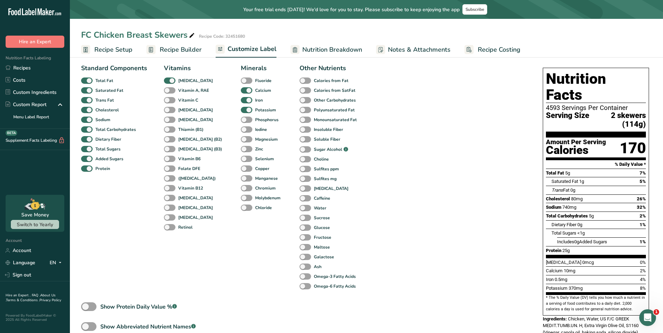
scroll to position [96, 0]
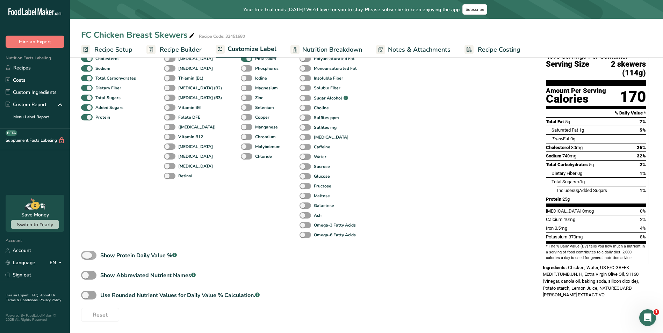
click at [94, 254] on span at bounding box center [88, 255] width 15 height 9
click at [86, 254] on input "Show Protein Daily Value % .a-a{fill:#347362;}.b-a{fill:#fff;}" at bounding box center [83, 255] width 5 height 5
checkbox input "true"
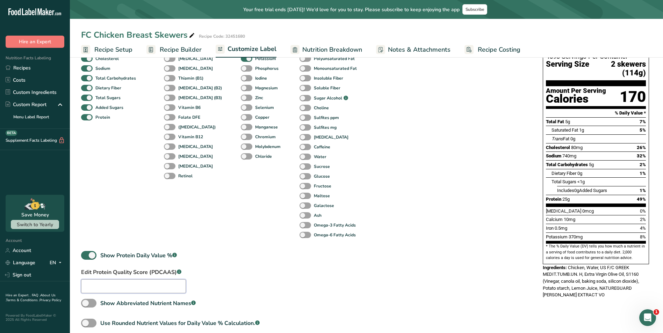
click at [103, 285] on input "text" at bounding box center [133, 287] width 105 height 14
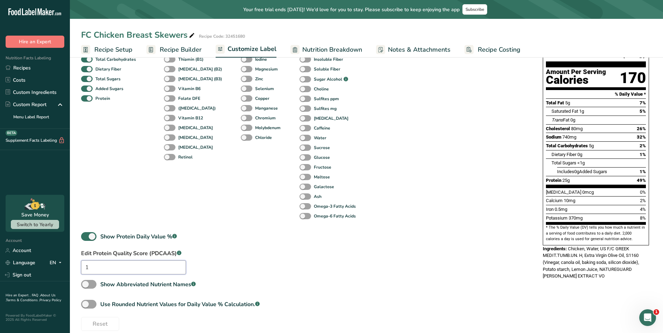
scroll to position [124, 0]
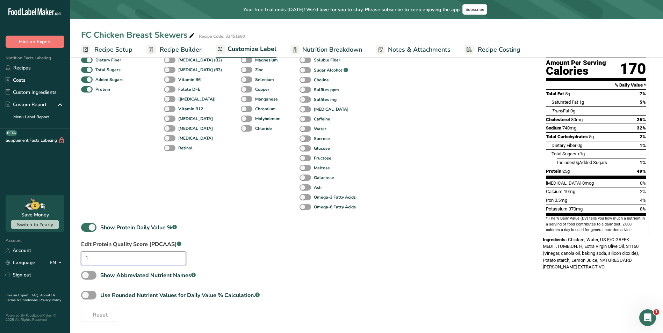
type input "1"
click at [150, 315] on div "Standard Components Total Fat Saturated Fat Trans Fat [MEDICAL_DATA] Sodium Tot…" at bounding box center [305, 151] width 448 height 341
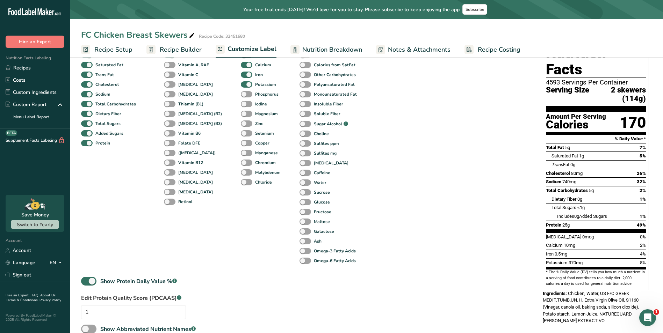
scroll to position [0, 0]
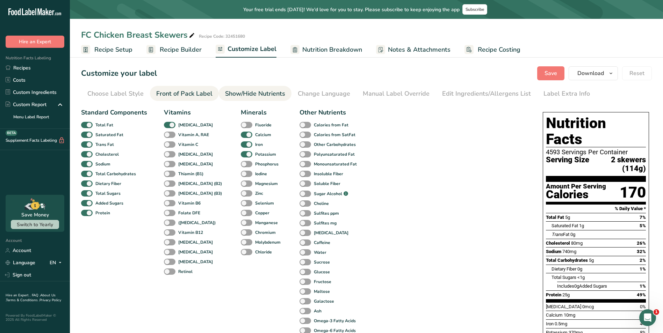
click at [182, 91] on div "Front of Pack Label" at bounding box center [184, 93] width 56 height 9
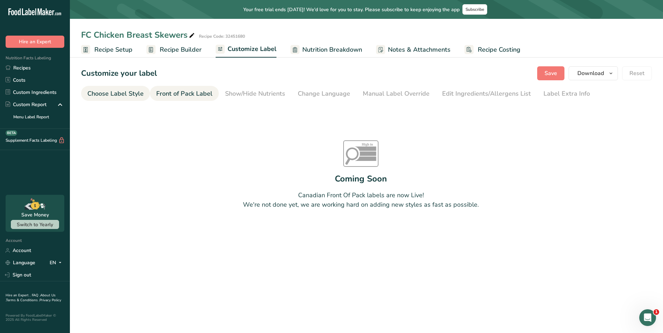
click at [119, 95] on div "Choose Label Style" at bounding box center [115, 93] width 56 height 9
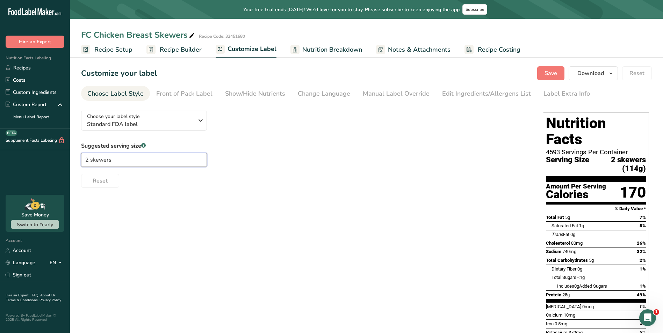
click at [139, 159] on input "2 skewers" at bounding box center [144, 160] width 126 height 14
click at [156, 201] on div "Choose your label style Standard FDA label USA (FDA) Standard FDA label Tabular…" at bounding box center [366, 253] width 571 height 296
click at [543, 76] on button "Save" at bounding box center [550, 73] width 27 height 14
click at [123, 51] on span "Recipe Setup" at bounding box center [113, 49] width 38 height 9
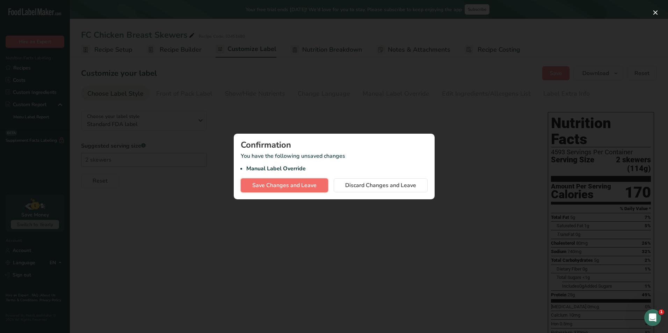
click at [304, 184] on span "Save Changes and Leave" at bounding box center [284, 185] width 64 height 8
click at [354, 185] on span "Discard Changes and Leave" at bounding box center [380, 185] width 71 height 8
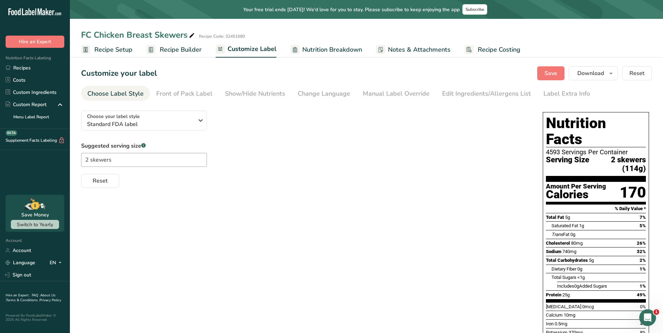
click at [164, 53] on span "Recipe Builder" at bounding box center [181, 49] width 42 height 9
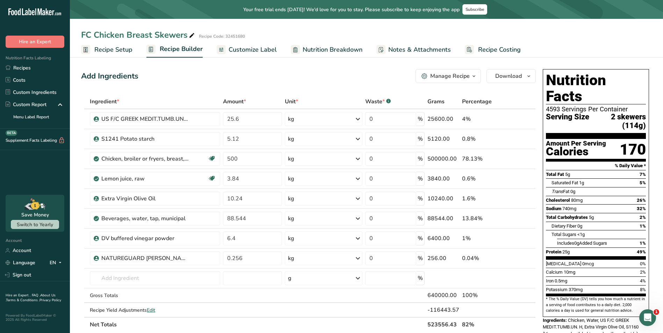
click at [472, 81] on button "Manage Recipe" at bounding box center [448, 76] width 65 height 14
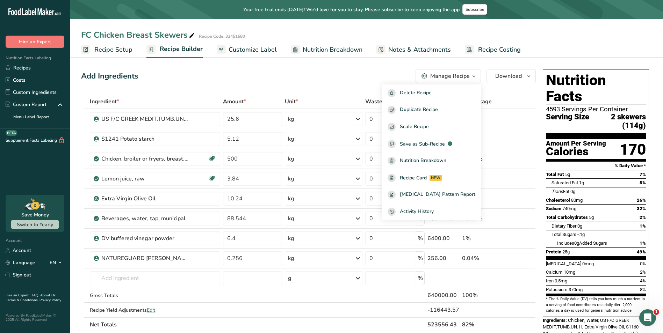
click at [348, 73] on div "Add Ingredients Manage Recipe Delete Recipe Duplicate Recipe Scale Recipe Save …" at bounding box center [308, 76] width 455 height 14
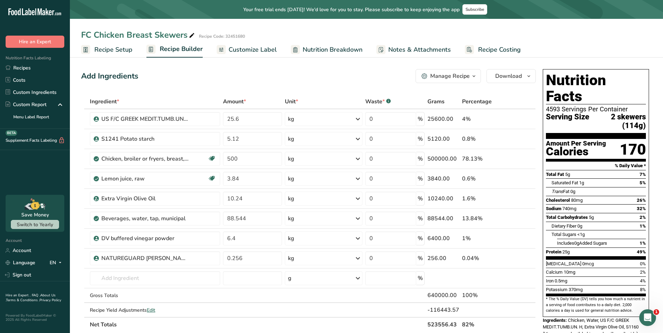
click at [115, 46] on span "Recipe Setup" at bounding box center [113, 49] width 38 height 9
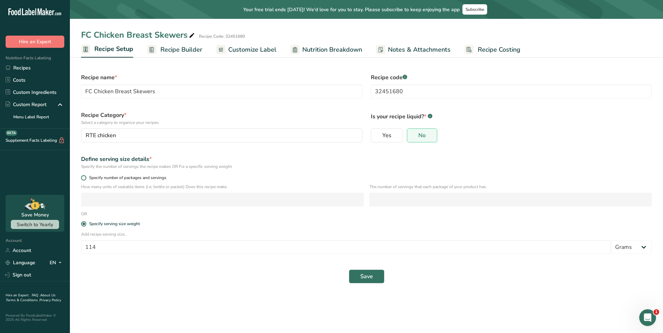
click at [83, 177] on span at bounding box center [83, 177] width 5 height 5
click at [83, 177] on input "Specify number of packages and servings" at bounding box center [83, 178] width 5 height 5
radio input "true"
radio input "false"
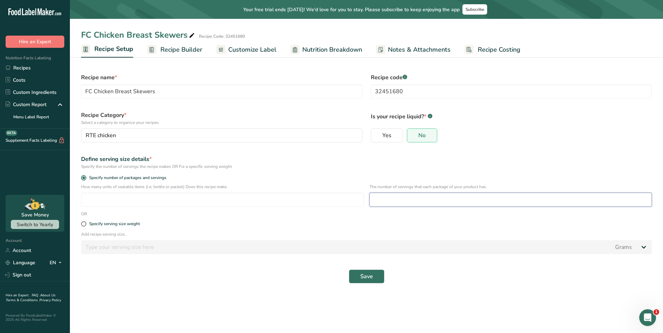
click at [388, 202] on input "number" at bounding box center [511, 200] width 283 height 14
type input "7"
click at [374, 275] on button "Save" at bounding box center [367, 277] width 36 height 14
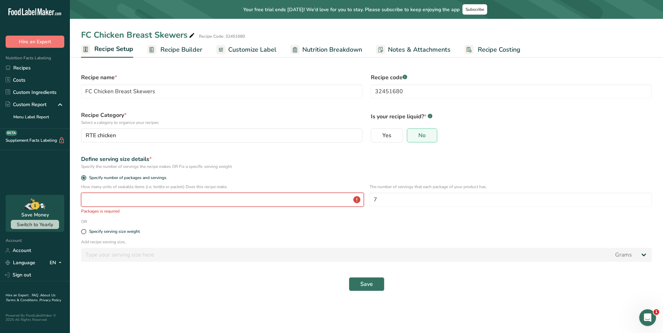
click at [243, 199] on input "number" at bounding box center [222, 200] width 283 height 14
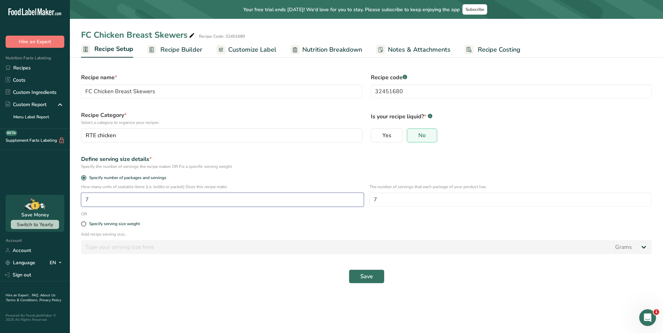
type input "1"
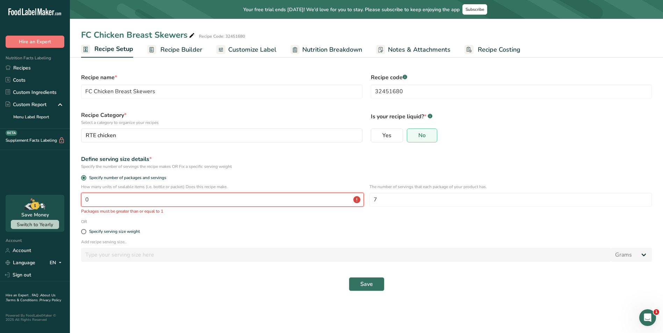
drag, startPoint x: 318, startPoint y: 199, endPoint x: 66, endPoint y: 209, distance: 252.2
click at [63, 204] on div ".a-20{fill:#fff;} Hire an Expert Nutrition Facts Labeling Recipes Costs Custom …" at bounding box center [331, 166] width 663 height 333
type input "0"
click at [83, 232] on span at bounding box center [83, 231] width 5 height 5
click at [83, 232] on input "Specify serving size weight" at bounding box center [83, 232] width 5 height 5
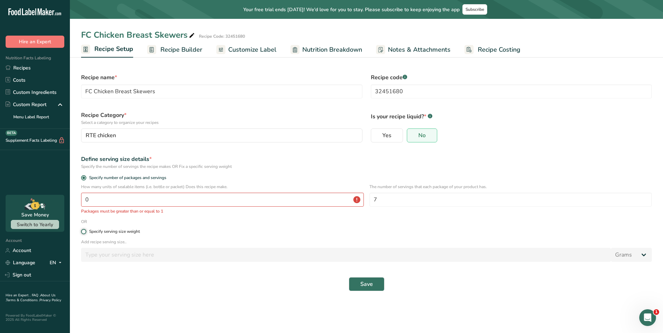
radio input "true"
radio input "false"
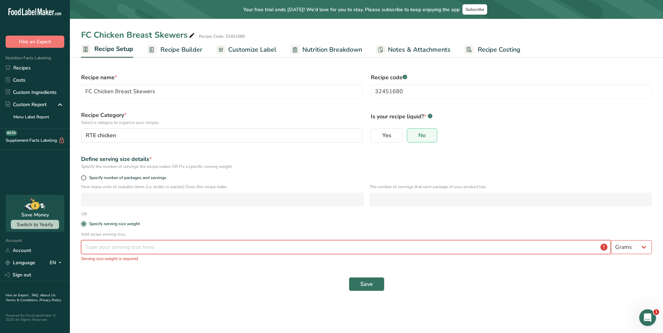
click at [210, 248] on input "number" at bounding box center [346, 248] width 530 height 14
type input "1"
type input "100"
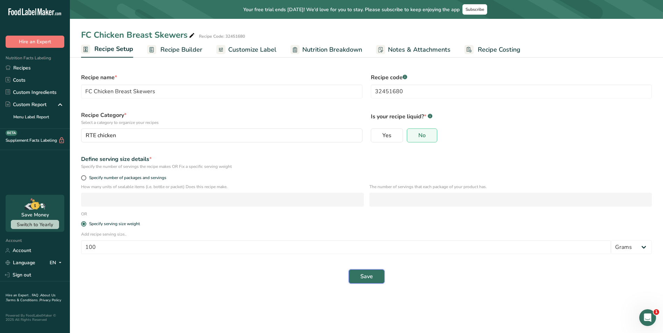
click at [377, 275] on button "Save" at bounding box center [367, 277] width 36 height 14
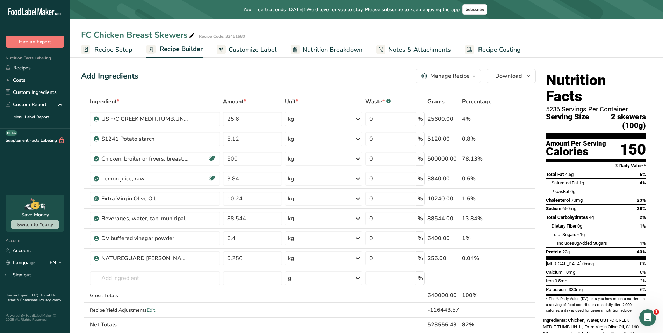
click at [110, 48] on span "Recipe Setup" at bounding box center [113, 49] width 38 height 9
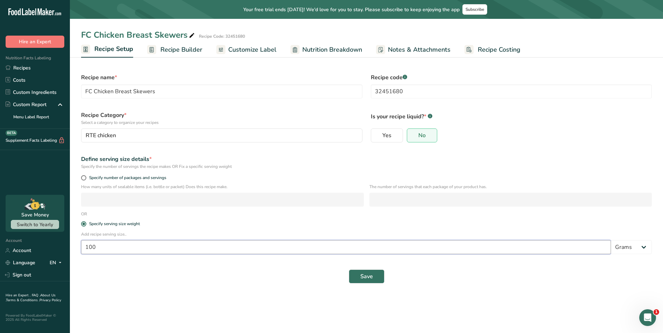
click at [438, 249] on input "100" at bounding box center [346, 248] width 530 height 14
type input "114"
click at [352, 280] on button "Save" at bounding box center [367, 277] width 36 height 14
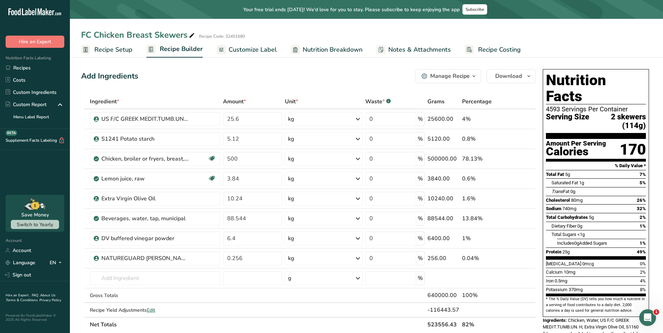
click at [115, 52] on span "Recipe Setup" at bounding box center [113, 49] width 38 height 9
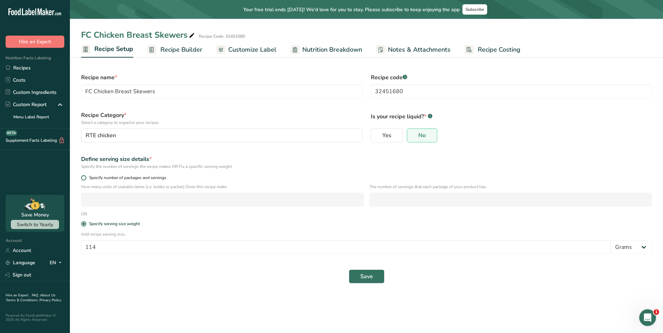
click at [81, 177] on span at bounding box center [83, 177] width 5 height 5
click at [81, 177] on input "Specify number of packages and servings" at bounding box center [83, 178] width 5 height 5
radio input "true"
radio input "false"
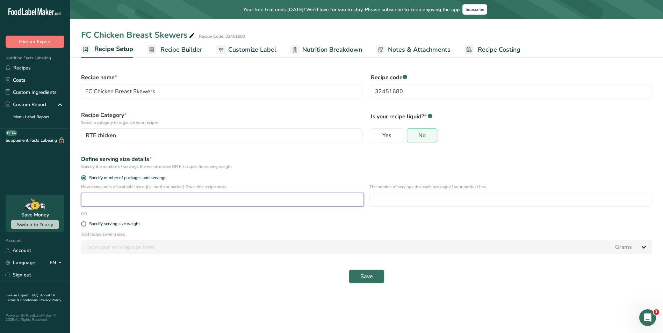
click at [102, 203] on input "number" at bounding box center [222, 200] width 283 height 14
click at [84, 224] on span at bounding box center [83, 224] width 5 height 5
click at [84, 224] on input "Specify serving size weight" at bounding box center [83, 224] width 5 height 5
radio input "true"
radio input "false"
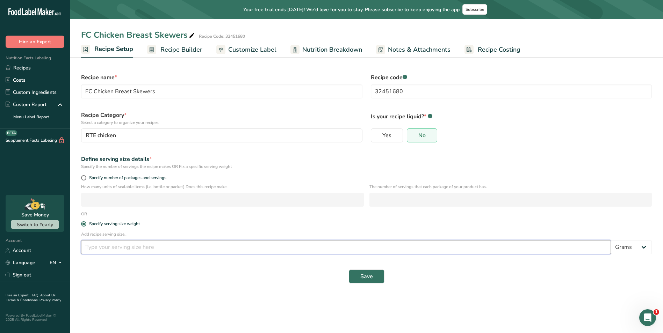
click at [127, 251] on input "number" at bounding box center [346, 248] width 530 height 14
type input "114"
click at [368, 278] on span "Save" at bounding box center [366, 277] width 13 height 8
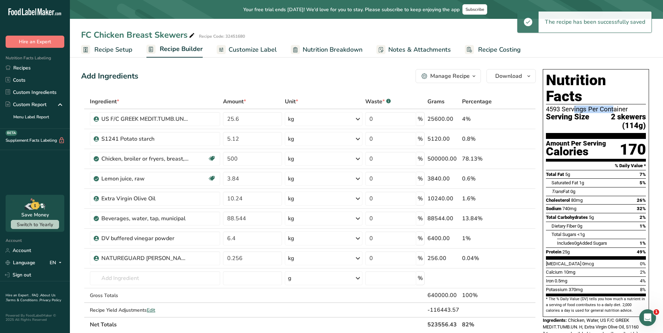
drag, startPoint x: 586, startPoint y: 91, endPoint x: 541, endPoint y: 93, distance: 44.8
click at [541, 93] on div "Nutrition Facts 4593 Servings Per Container Serving Size 2 skewers (114g) Amoun…" at bounding box center [596, 210] width 112 height 288
drag, startPoint x: 541, startPoint y: 93, endPoint x: 560, endPoint y: 96, distance: 19.5
click at [560, 113] on span "Serving Size" at bounding box center [567, 121] width 43 height 17
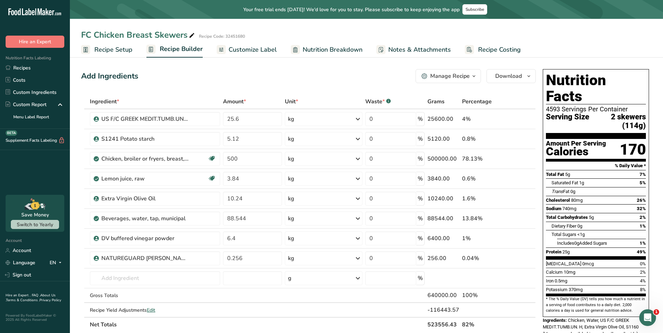
click at [560, 106] on div "4593 Servings Per Container" at bounding box center [596, 109] width 100 height 7
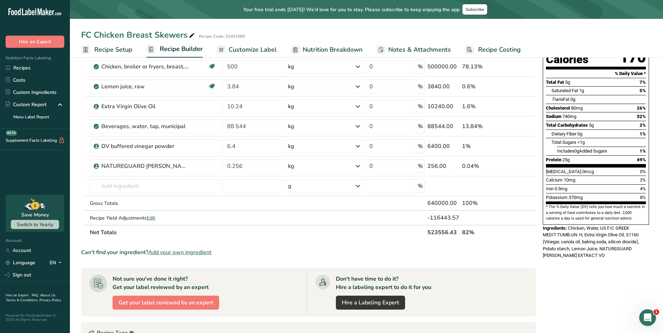
scroll to position [77, 0]
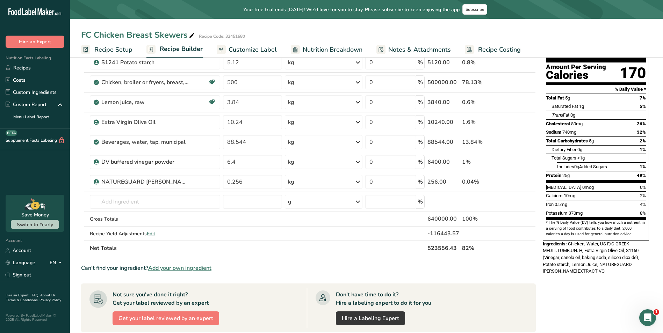
click at [253, 53] on span "Customize Label" at bounding box center [253, 49] width 48 height 9
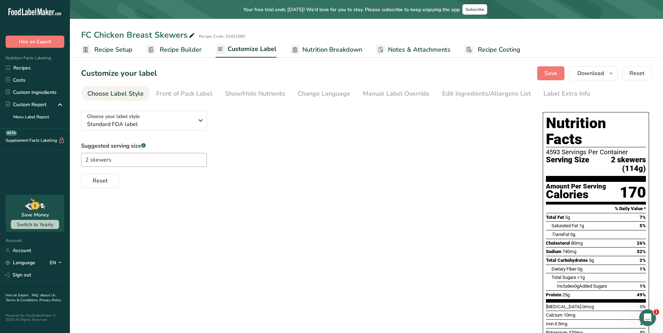
click at [556, 149] on div "4593 Servings Per Container" at bounding box center [596, 152] width 100 height 7
click at [409, 94] on div "Manual Label Override" at bounding box center [396, 93] width 67 height 9
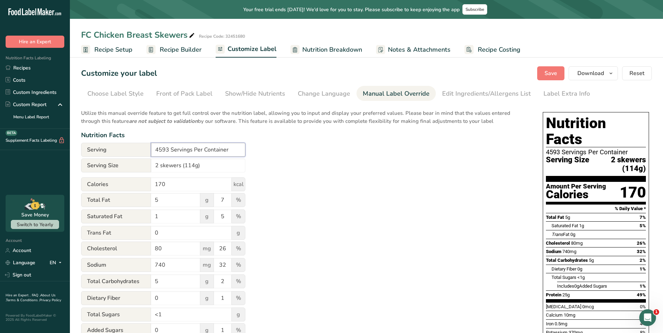
drag, startPoint x: 169, startPoint y: 150, endPoint x: 133, endPoint y: 150, distance: 36.0
click at [133, 150] on div "Serving 4593 Servings Per Container" at bounding box center [163, 150] width 164 height 14
type input "7 Servings Per Container"
click at [556, 70] on span "Save" at bounding box center [551, 73] width 13 height 8
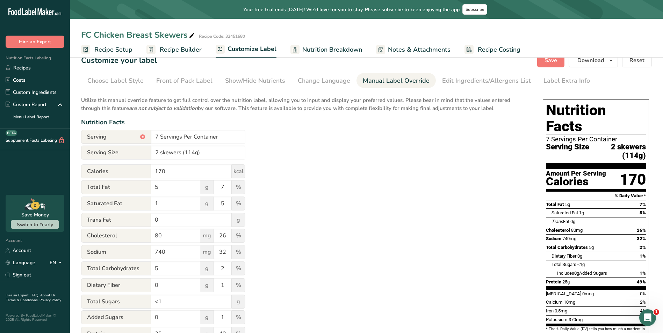
scroll to position [13, 0]
click at [614, 62] on icon "button" at bounding box center [611, 61] width 6 height 9
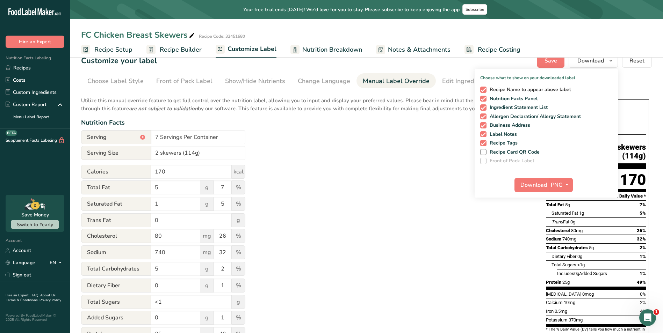
click at [485, 88] on span at bounding box center [483, 90] width 6 height 6
click at [485, 88] on input "Recipe Name to appear above label" at bounding box center [482, 89] width 5 height 5
checkbox input "false"
click at [481, 97] on span at bounding box center [483, 99] width 6 height 6
click at [481, 97] on input "Nutrition Facts Panel" at bounding box center [482, 98] width 5 height 5
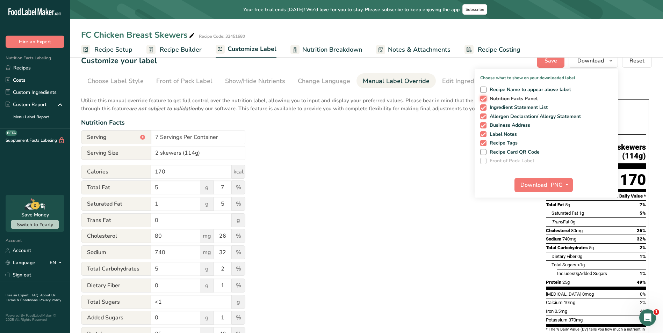
checkbox input "false"
click at [482, 104] on div "Recipe Name to appear above label Nutrition Facts Panel Ingredient Statement Li…" at bounding box center [546, 124] width 143 height 80
click at [484, 115] on span at bounding box center [483, 117] width 6 height 6
click at [484, 115] on input "Allergen Declaration/ Allergy Statement" at bounding box center [482, 116] width 5 height 5
checkbox input "false"
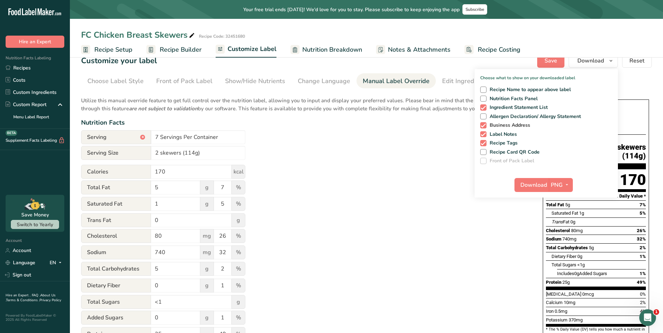
click at [484, 123] on span at bounding box center [483, 125] width 6 height 6
click at [484, 123] on input "Business Address" at bounding box center [482, 125] width 5 height 5
checkbox input "false"
click at [484, 131] on span at bounding box center [483, 134] width 6 height 6
click at [484, 132] on input "Label Notes" at bounding box center [482, 134] width 5 height 5
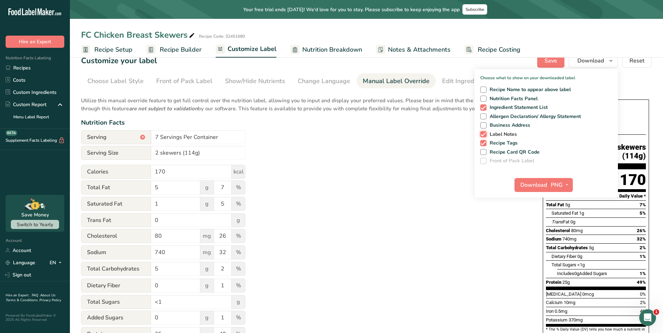
checkbox input "false"
click at [484, 141] on span at bounding box center [483, 143] width 6 height 6
click at [484, 141] on input "Recipe Tags" at bounding box center [482, 143] width 5 height 5
checkbox input "false"
click at [485, 98] on span at bounding box center [483, 99] width 6 height 6
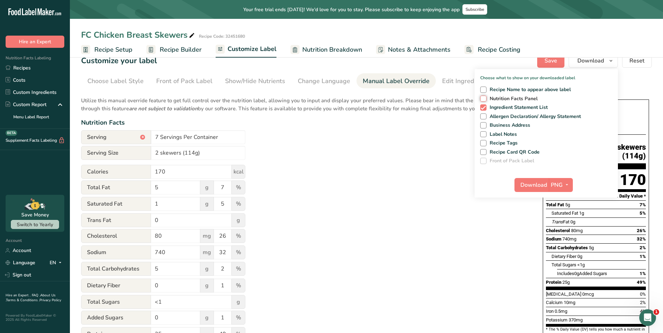
click at [485, 98] on input "Nutrition Facts Panel" at bounding box center [482, 98] width 5 height 5
checkbox input "true"
click at [485, 106] on span at bounding box center [483, 108] width 6 height 6
click at [485, 106] on input "Ingredient Statement List" at bounding box center [482, 107] width 5 height 5
checkbox input "false"
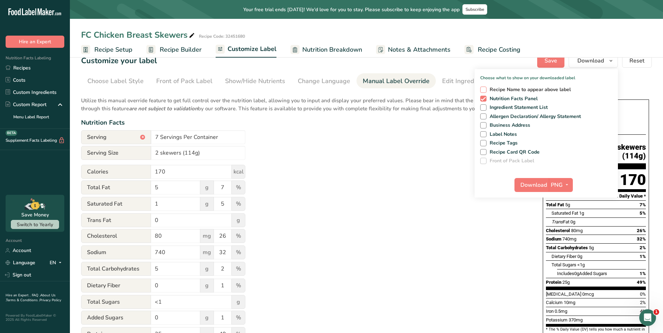
click at [483, 90] on span at bounding box center [483, 90] width 6 height 6
click at [483, 90] on input "Recipe Name to appear above label" at bounding box center [482, 89] width 5 height 5
checkbox input "true"
click at [561, 187] on span "PNG" at bounding box center [557, 185] width 12 height 8
click at [539, 186] on span "Download" at bounding box center [534, 185] width 27 height 8
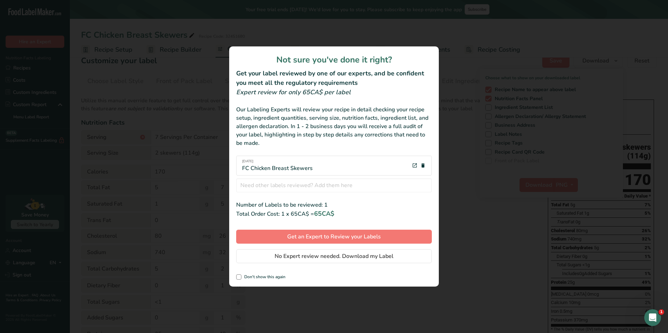
click at [343, 163] on div "[DATE] FC Chicken Breast Skewers" at bounding box center [334, 166] width 196 height 20
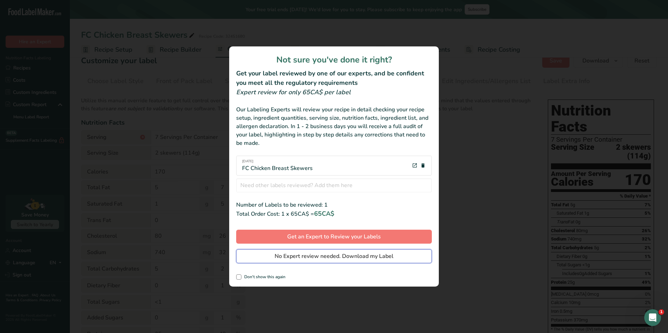
click at [342, 257] on span "No Expert review needed. Download my Label" at bounding box center [334, 256] width 119 height 8
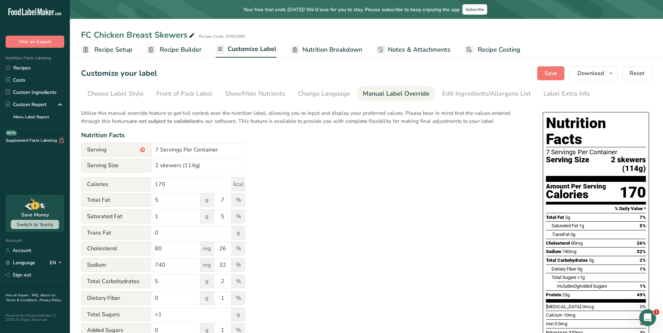
scroll to position [35, 0]
